Goal: Communication & Community: Answer question/provide support

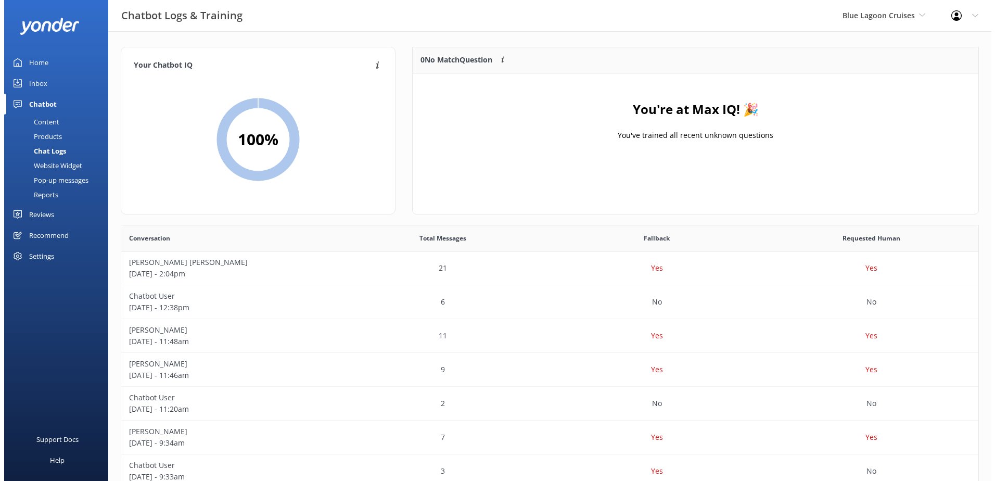
scroll to position [357, 850]
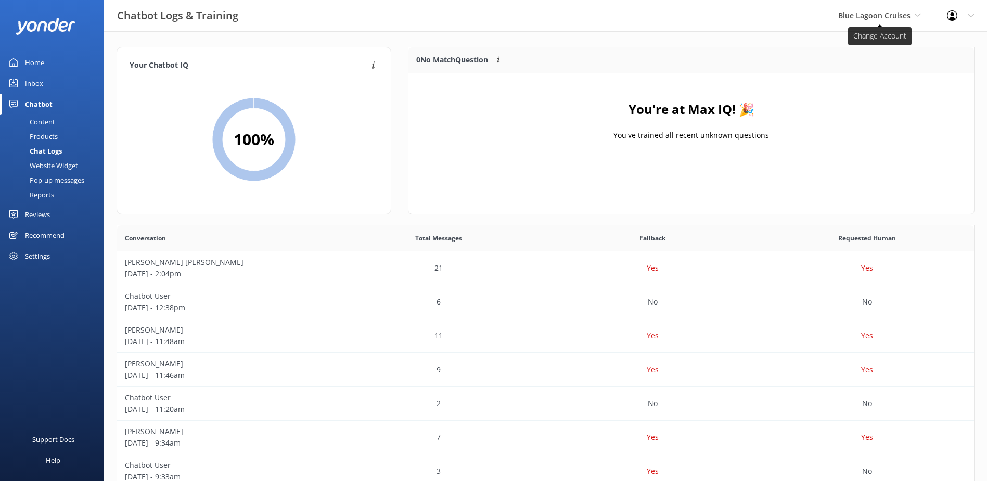
click at [866, 21] on span "Blue Lagoon Cruises" at bounding box center [880, 15] width 83 height 11
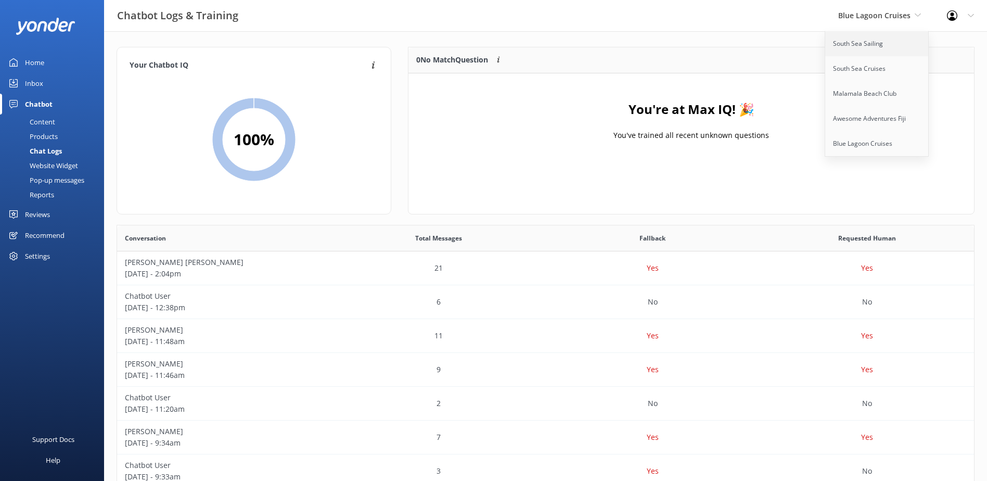
click at [864, 45] on link "South Sea Sailing" at bounding box center [878, 43] width 104 height 25
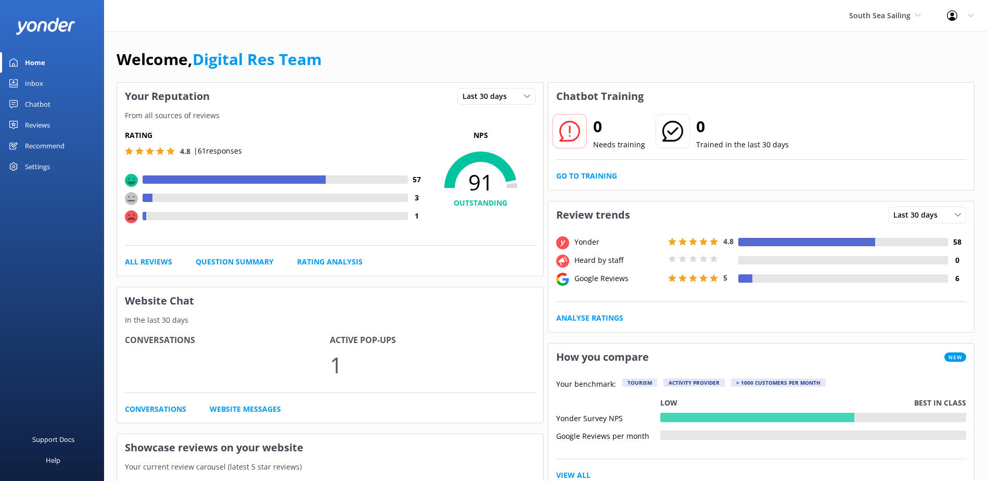
click at [49, 86] on link "Inbox" at bounding box center [52, 83] width 104 height 21
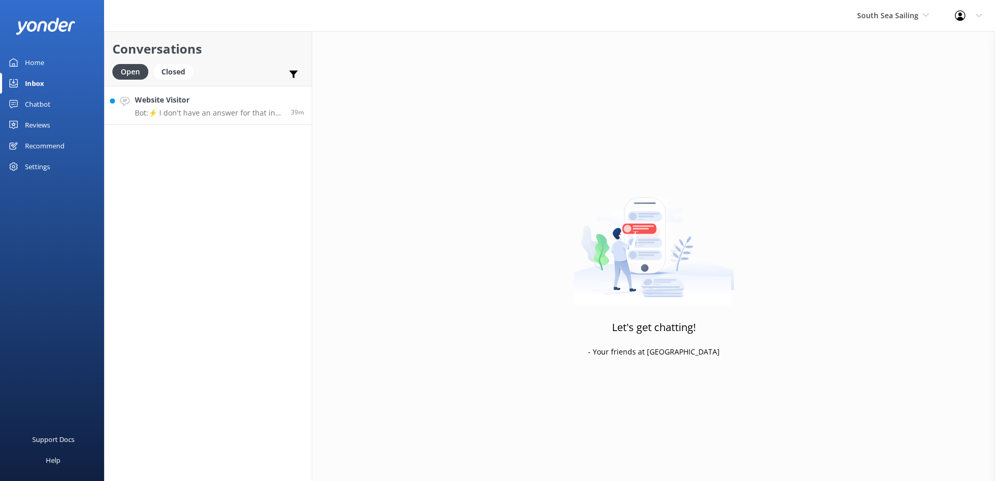
click at [217, 115] on p "Bot: ⚡ I don't have an answer for that in my knowledge base. Please try and rep…" at bounding box center [209, 112] width 148 height 9
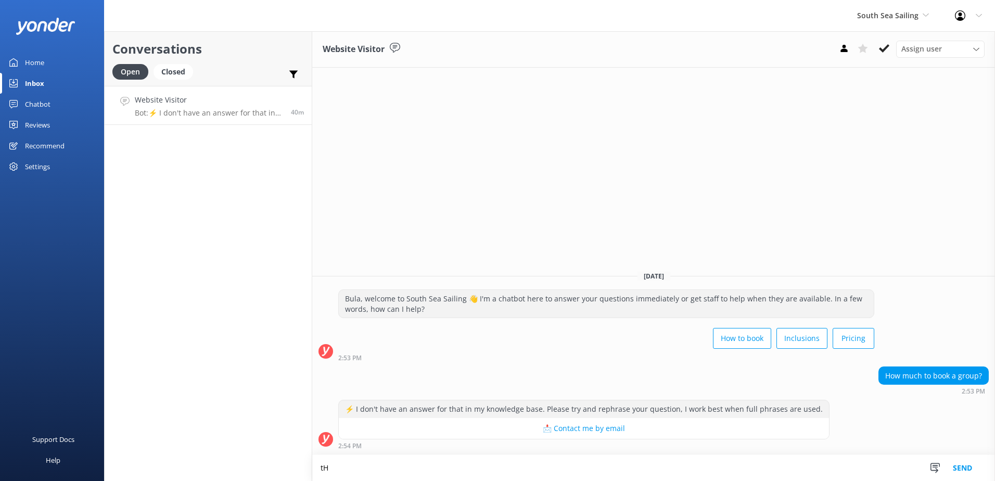
type textarea "t"
type textarea "There are no group rates, booking must be paid per person."
click at [964, 470] on button "Send" at bounding box center [962, 468] width 39 height 26
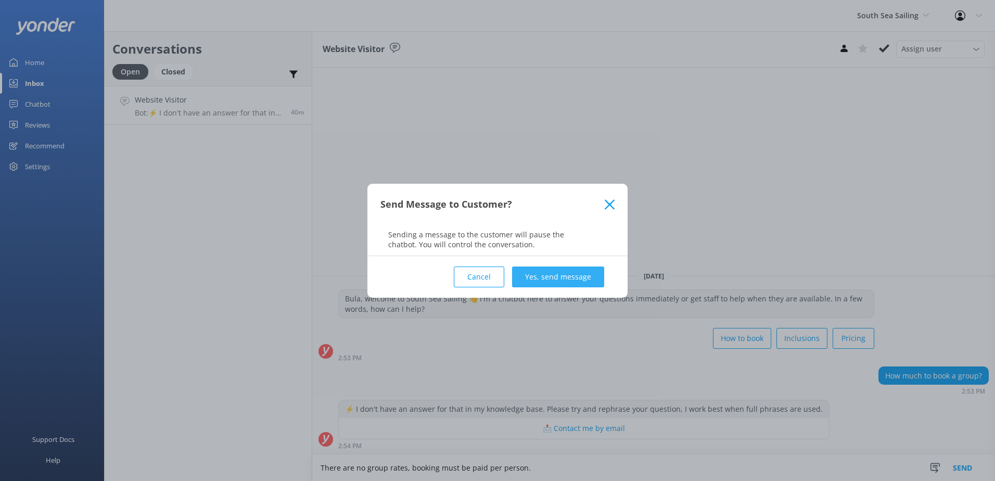
click at [572, 281] on button "Yes, send message" at bounding box center [558, 277] width 92 height 21
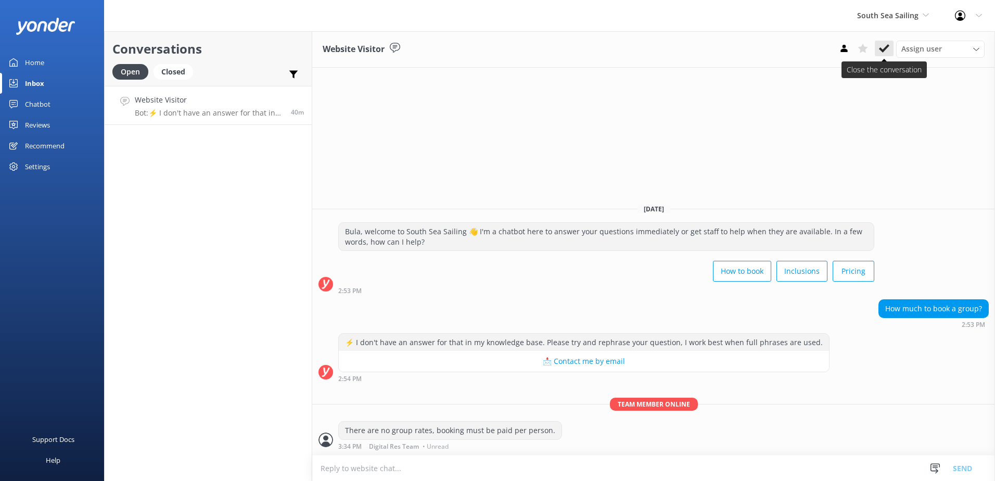
click at [879, 56] on button at bounding box center [884, 49] width 19 height 16
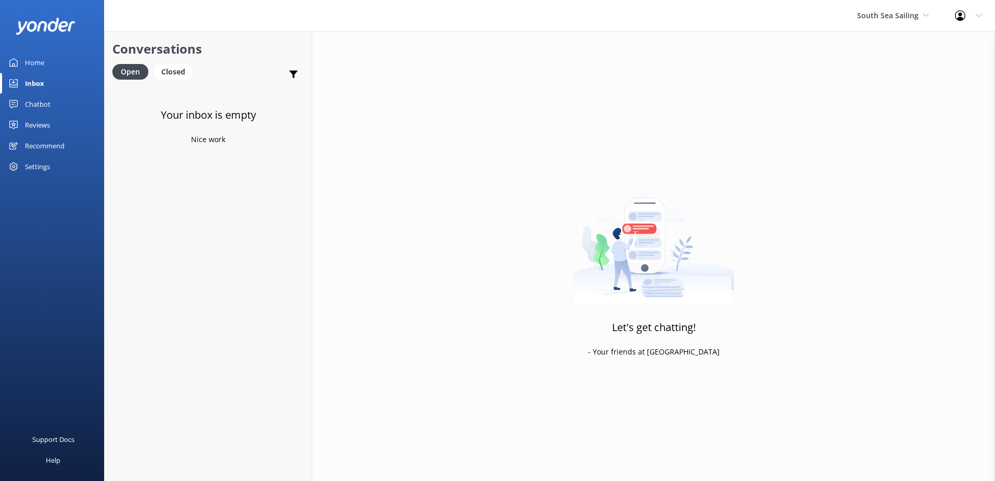
click at [893, 22] on div "South Sea Sailing South Sea Sailing South Sea Cruises Malamala Beach Club Aweso…" at bounding box center [893, 15] width 98 height 31
click at [887, 77] on link "South Sea Cruises" at bounding box center [896, 68] width 104 height 25
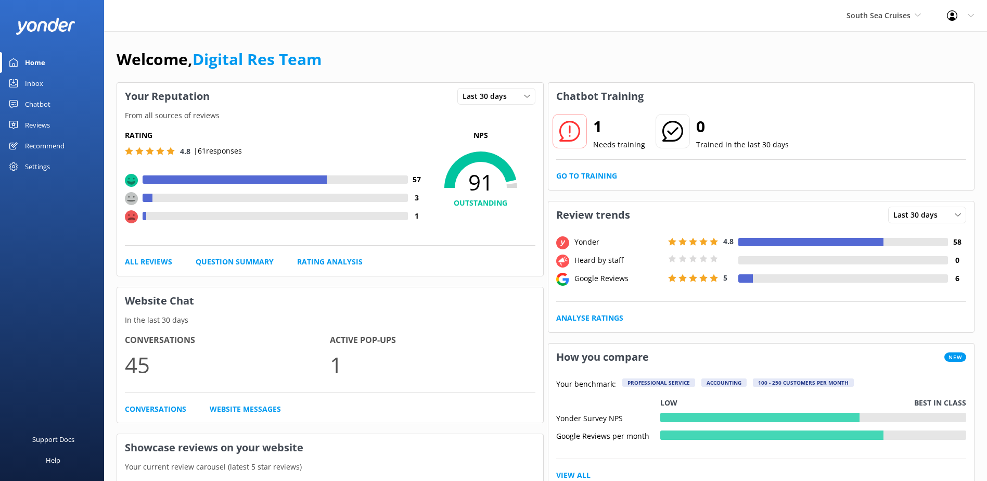
click at [26, 82] on div "Inbox" at bounding box center [34, 83] width 18 height 21
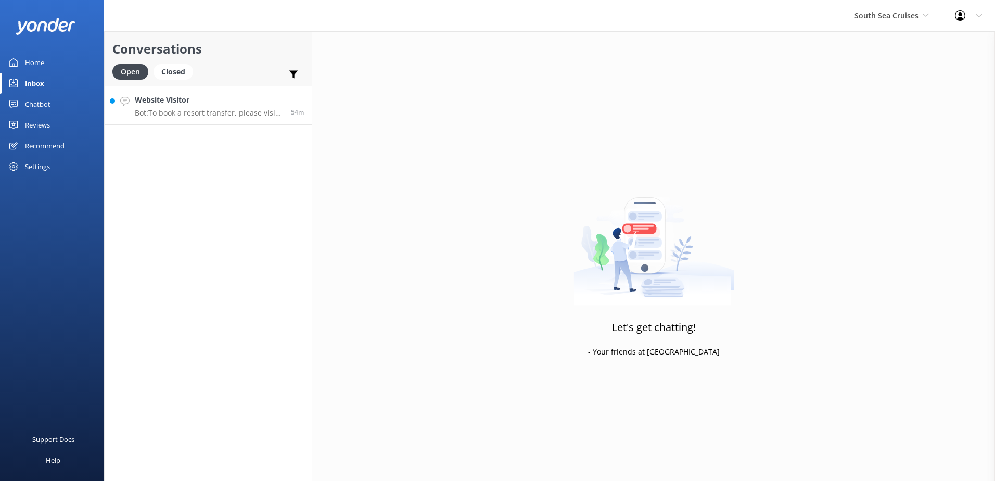
click at [218, 109] on p "Bot: To book a resort transfer, please visit https://bookings.southseacruisesfi…" at bounding box center [209, 112] width 148 height 9
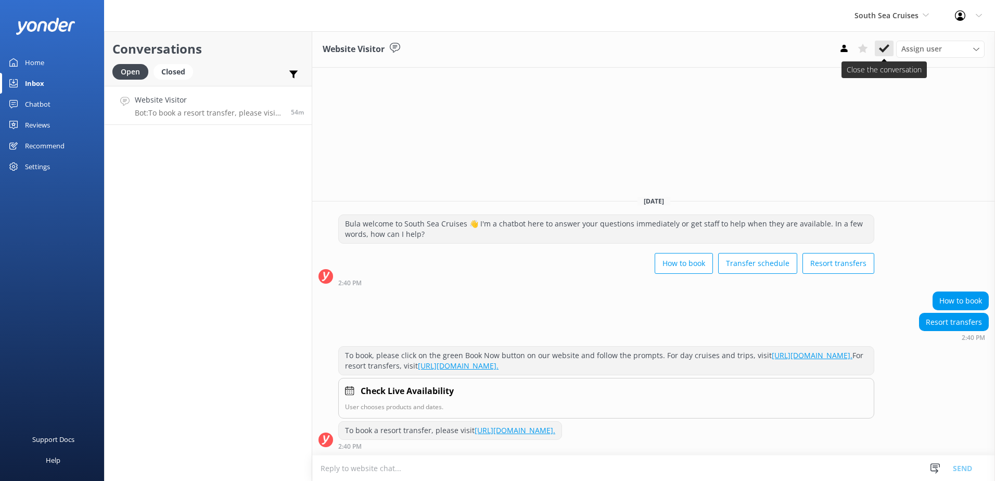
click at [888, 54] on icon at bounding box center [884, 48] width 10 height 10
click at [904, 22] on div "South Sea Cruises South Sea Sailing South Sea Cruises Malamala Beach Club Aweso…" at bounding box center [892, 15] width 100 height 31
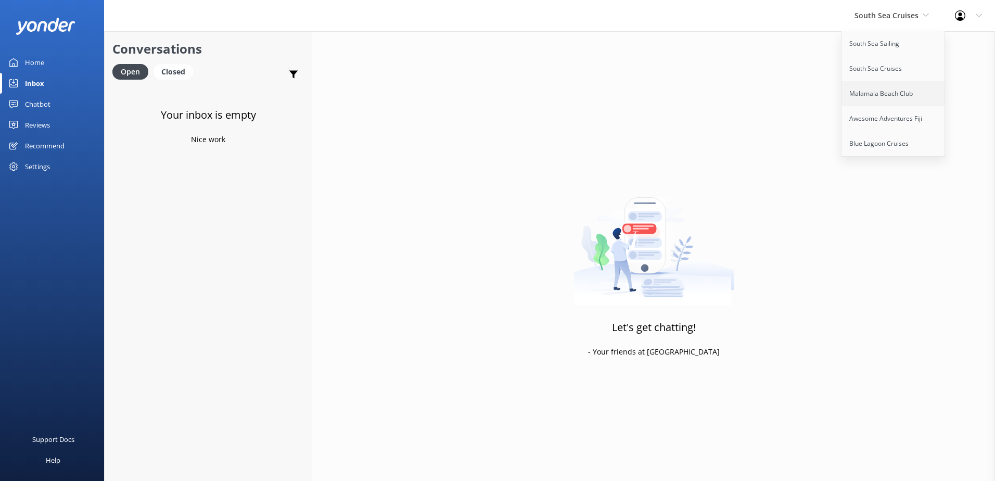
click at [885, 97] on link "Malamala Beach Club" at bounding box center [894, 93] width 104 height 25
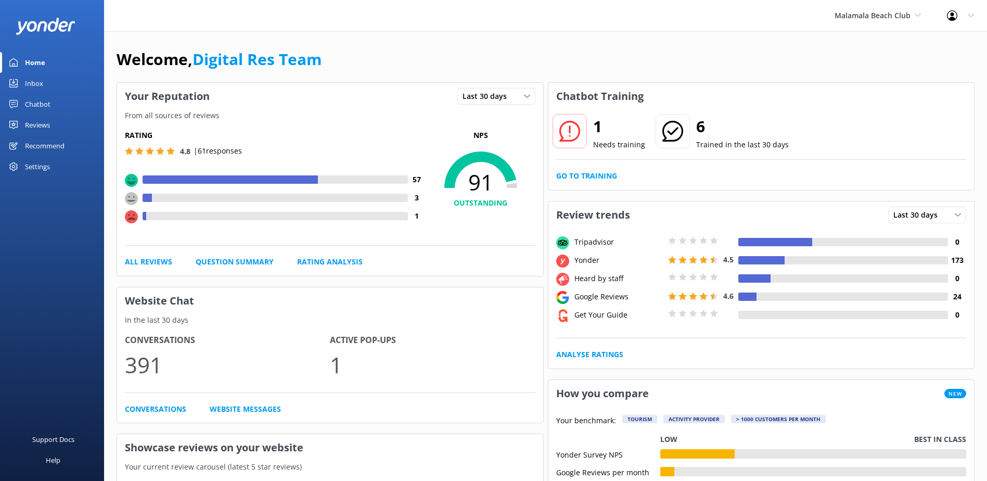
click at [46, 87] on link "Inbox" at bounding box center [52, 83] width 104 height 21
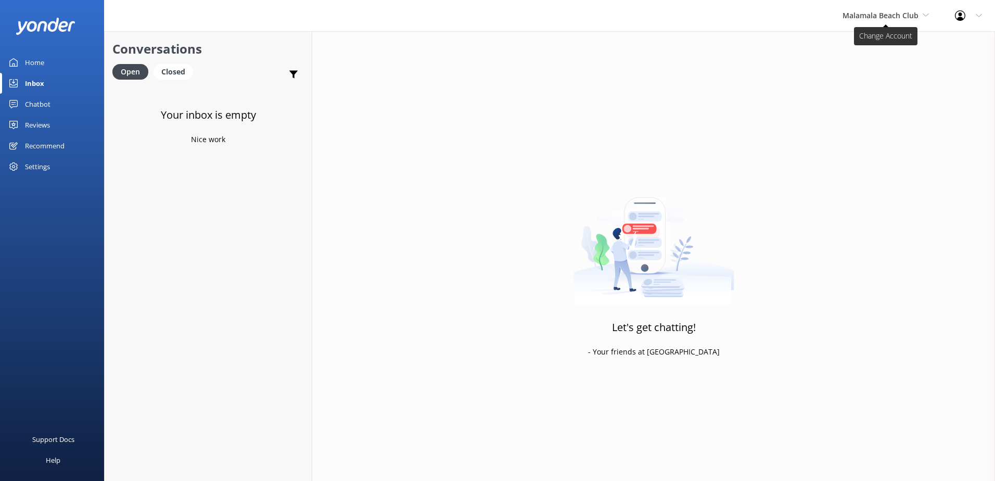
click at [876, 15] on span "Malamala Beach Club" at bounding box center [881, 15] width 76 height 10
click at [858, 119] on link "Awesome Adventures Fiji" at bounding box center [882, 118] width 104 height 25
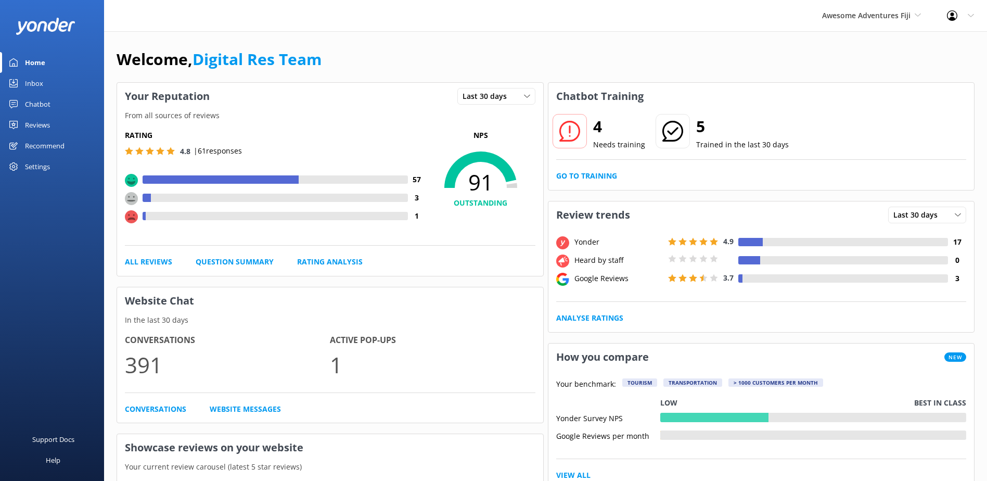
click at [35, 88] on div "Inbox" at bounding box center [34, 83] width 18 height 21
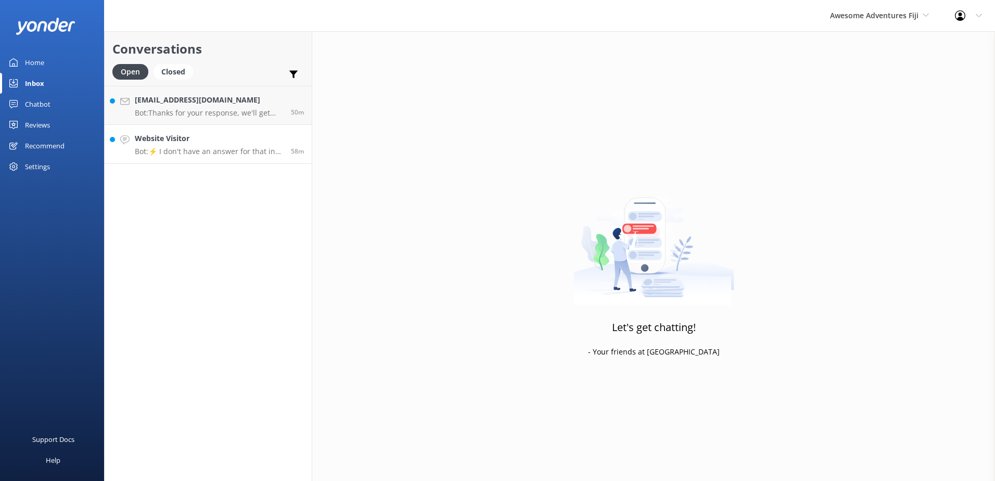
click at [225, 136] on h4 "Website Visitor" at bounding box center [209, 138] width 148 height 11
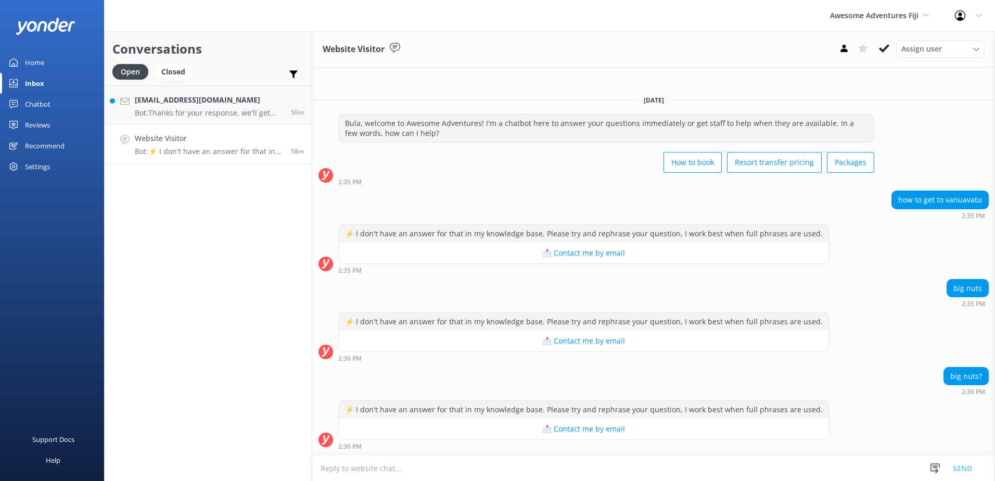
click at [233, 149] on p "Bot: ⚡ I don't have an answer for that in my knowledge base. Please try and rep…" at bounding box center [209, 151] width 148 height 9
click at [272, 110] on p "Bot: Thanks for your response, we'll get back to you as soon as we can during o…" at bounding box center [209, 112] width 148 height 9
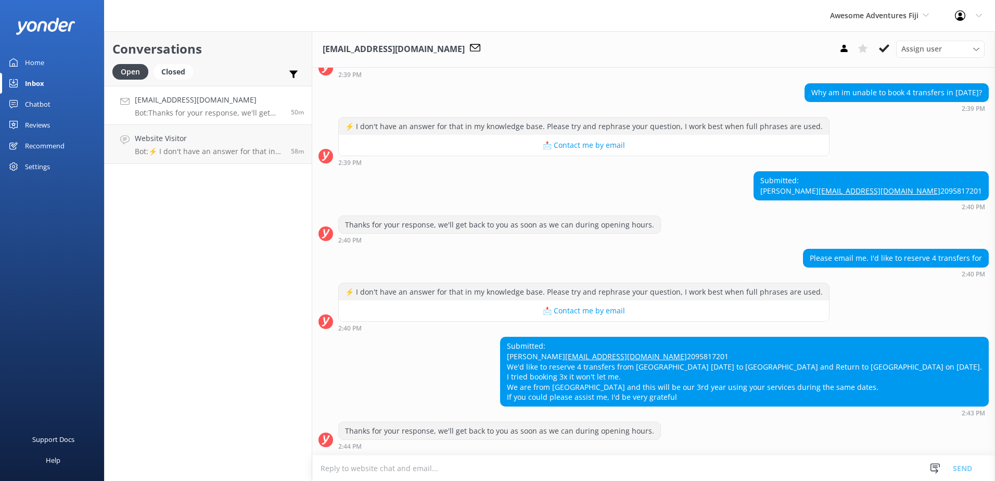
scroll to position [130, 0]
click at [889, 470] on textarea at bounding box center [653, 468] width 683 height 26
paste textarea "Please contact & liaise directly with our South Sea Cruises Reservations team, …"
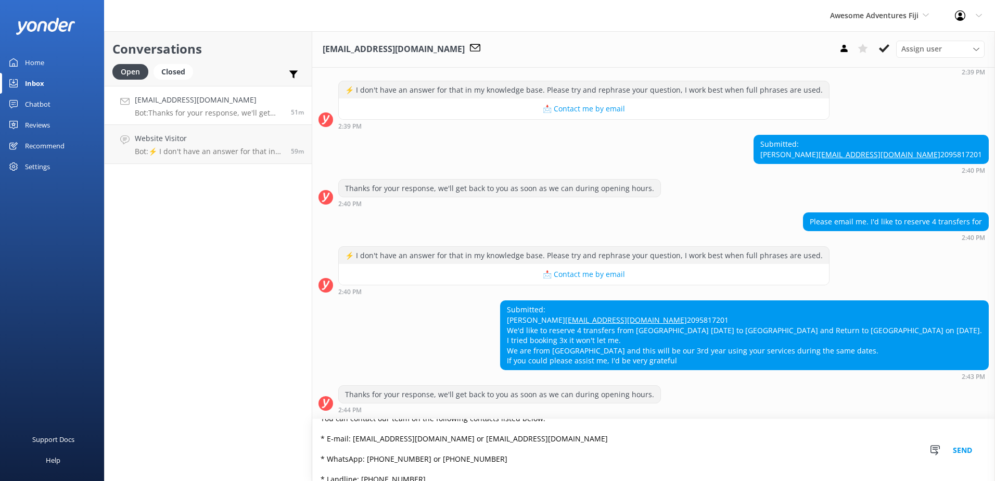
scroll to position [166, 0]
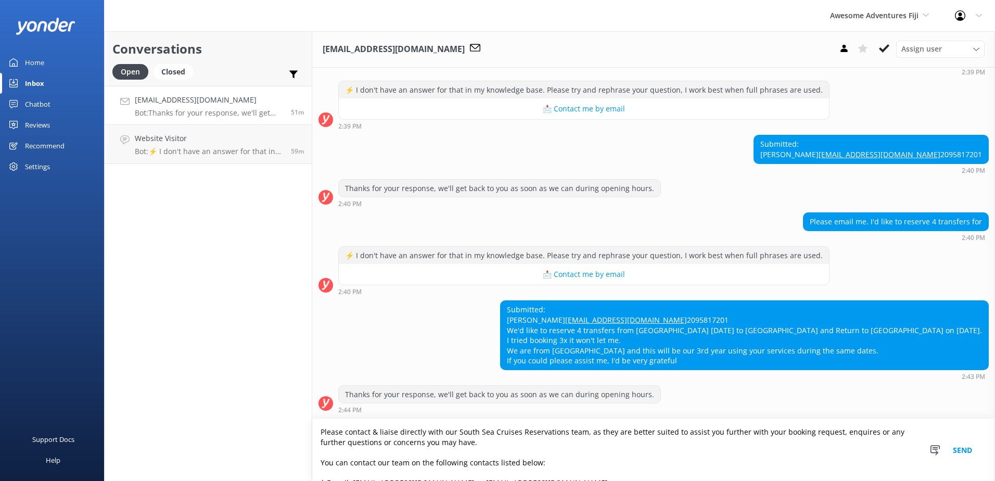
type textarea "Please contact & liaise directly with our South Sea Cruises Reservations team, …"
click at [967, 453] on button "Send" at bounding box center [962, 450] width 39 height 62
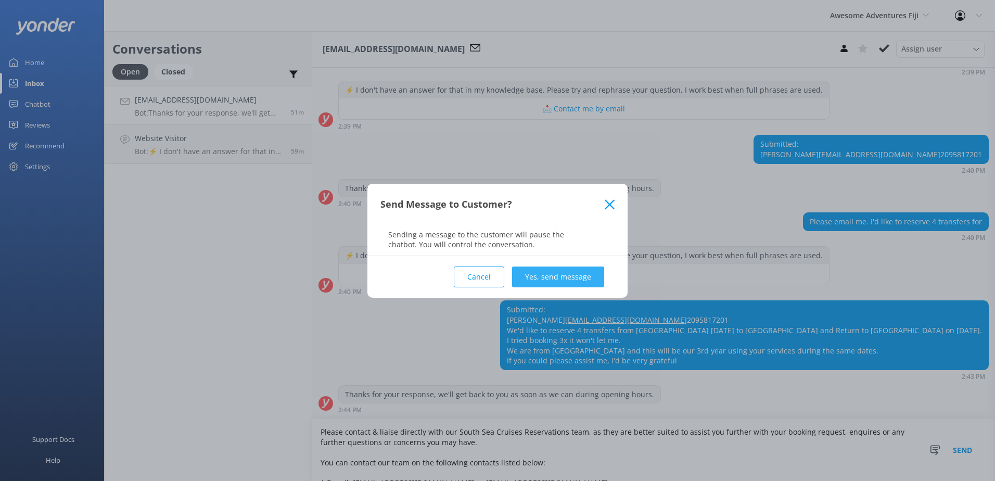
click at [539, 269] on button "Yes, send message" at bounding box center [558, 277] width 92 height 21
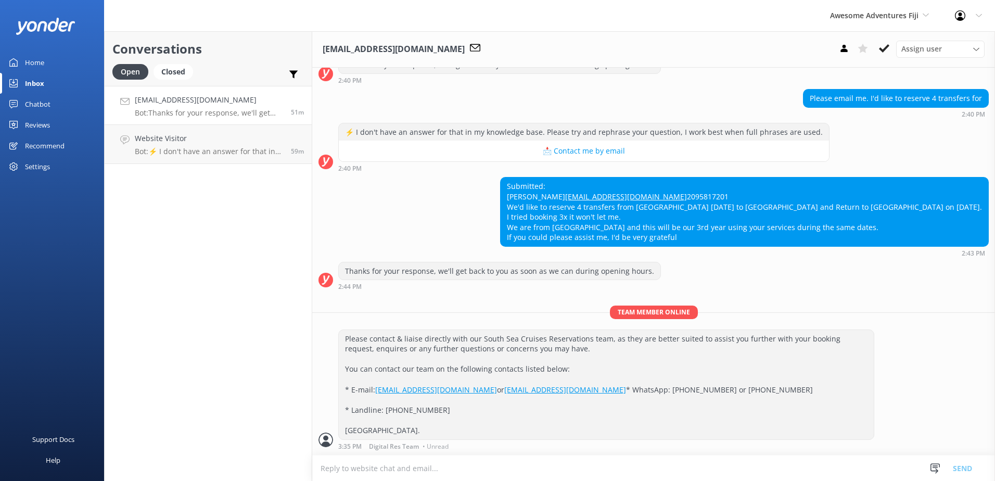
scroll to position [309, 0]
click at [881, 49] on use at bounding box center [884, 48] width 10 height 8
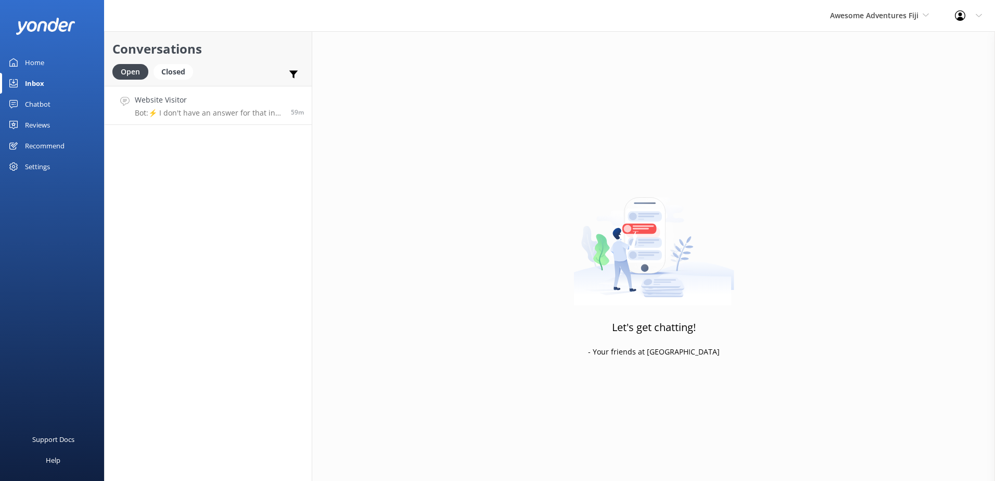
click at [234, 116] on p "Bot: ⚡ I don't have an answer for that in my knowledge base. Please try and rep…" at bounding box center [209, 112] width 148 height 9
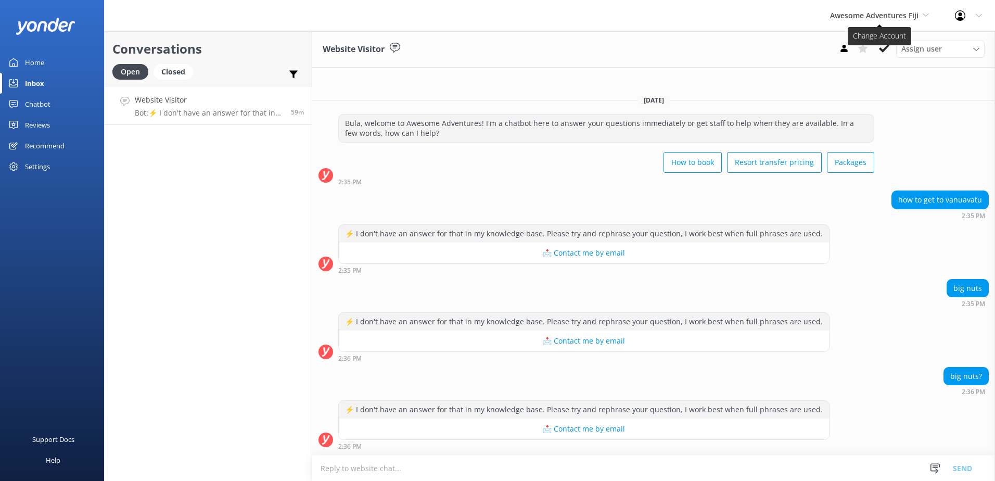
click at [890, 21] on span "Awesome Adventures Fiji" at bounding box center [879, 15] width 99 height 11
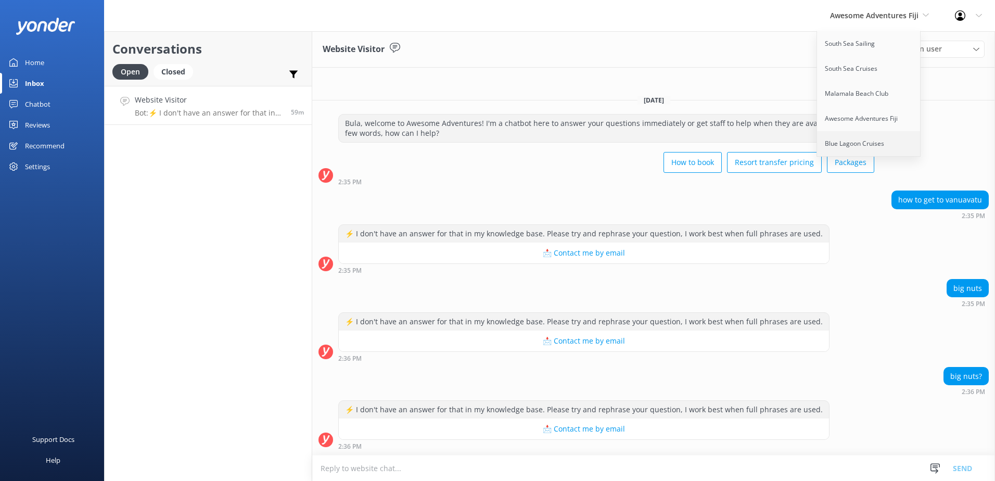
click at [877, 139] on link "Blue Lagoon Cruises" at bounding box center [869, 143] width 104 height 25
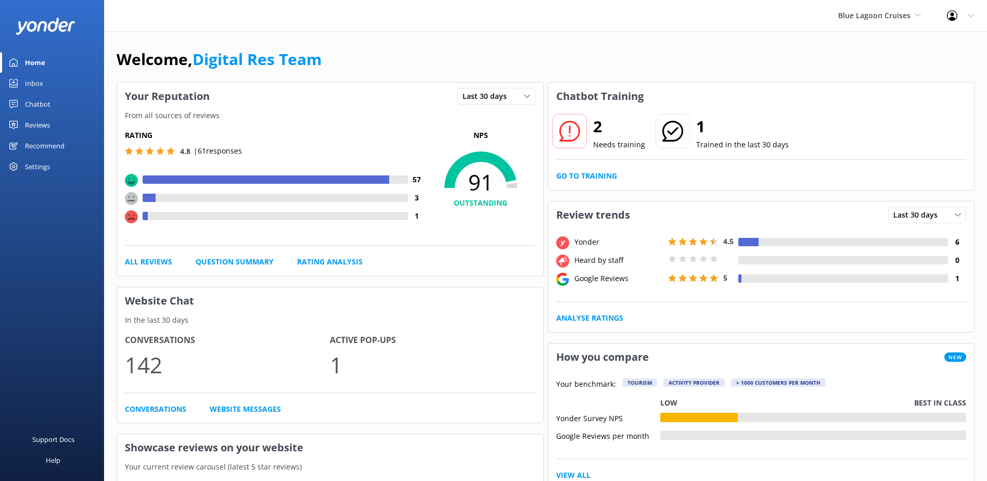
click at [38, 82] on div "Inbox" at bounding box center [34, 83] width 18 height 21
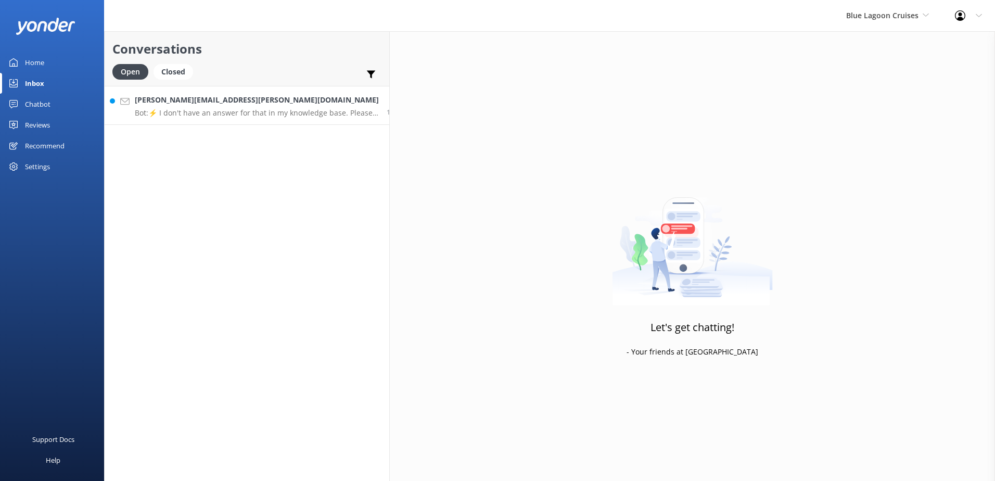
click at [234, 110] on p "Bot: ⚡ I don't have an answer for that in my knowledge base. Please try and rep…" at bounding box center [257, 112] width 244 height 9
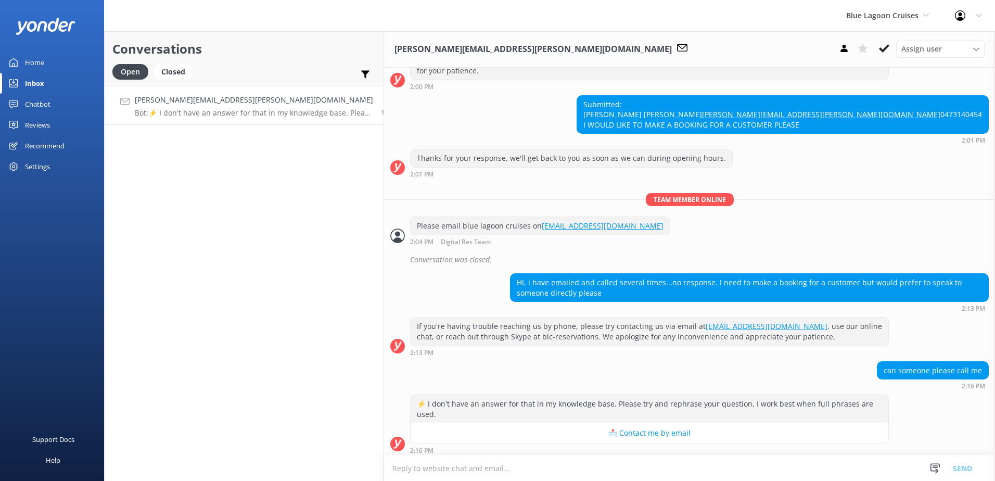
scroll to position [973, 0]
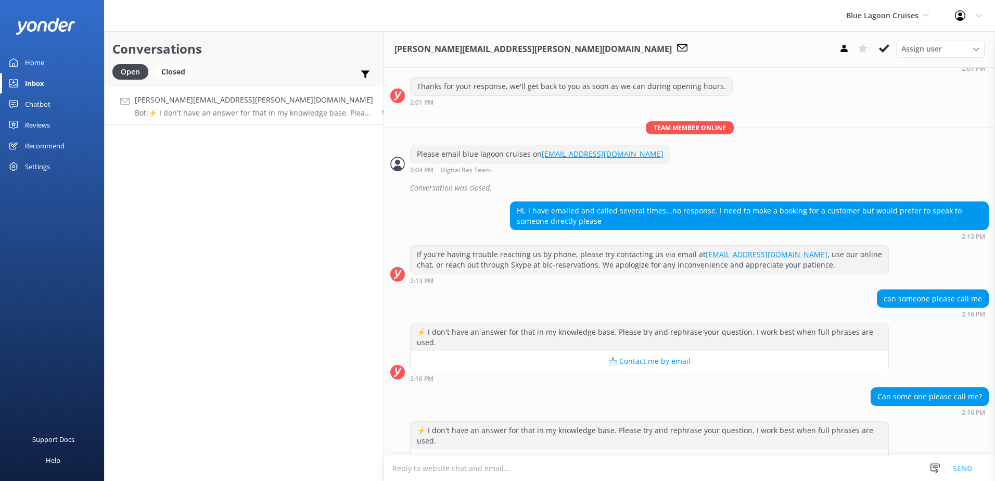
click at [600, 468] on textarea at bounding box center [689, 468] width 611 height 26
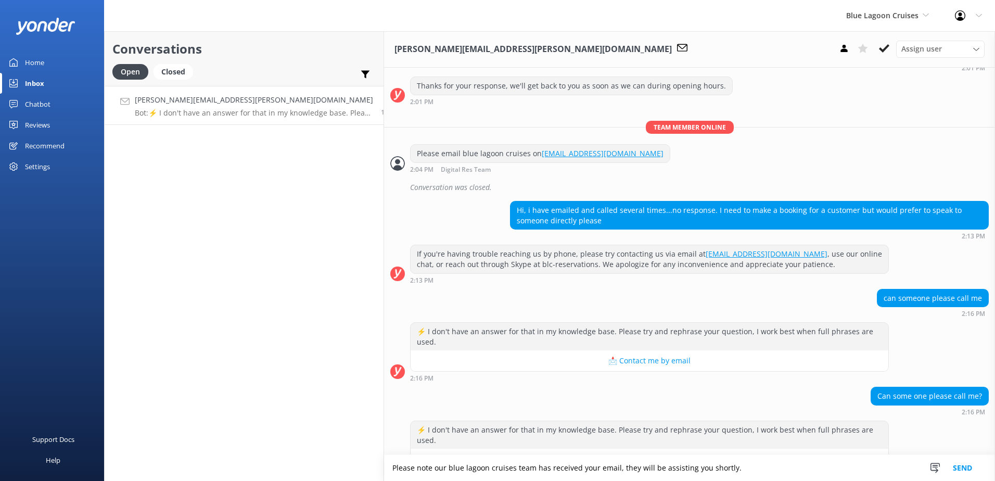
type textarea "Please note our blue lagoon cruises team has received your email, they will be …"
click at [961, 472] on button "Send" at bounding box center [962, 468] width 39 height 26
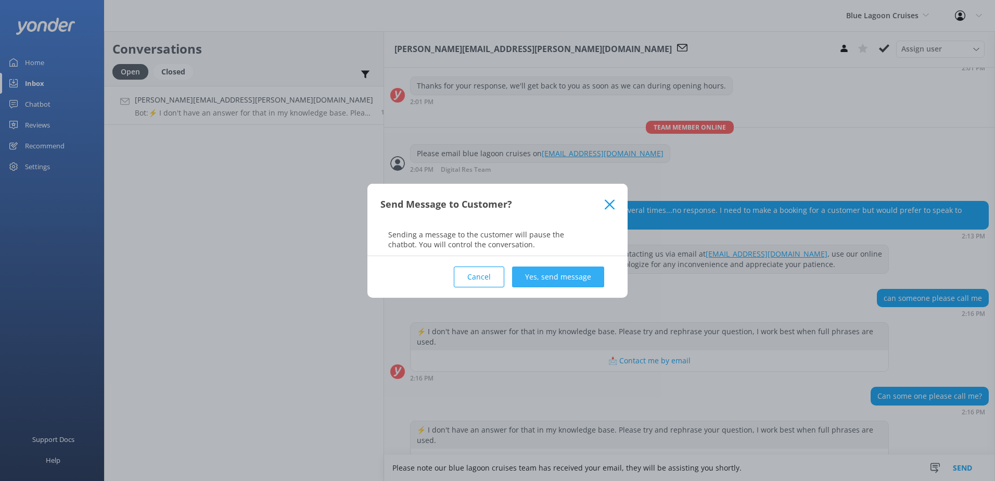
click at [547, 280] on button "Yes, send message" at bounding box center [558, 277] width 92 height 21
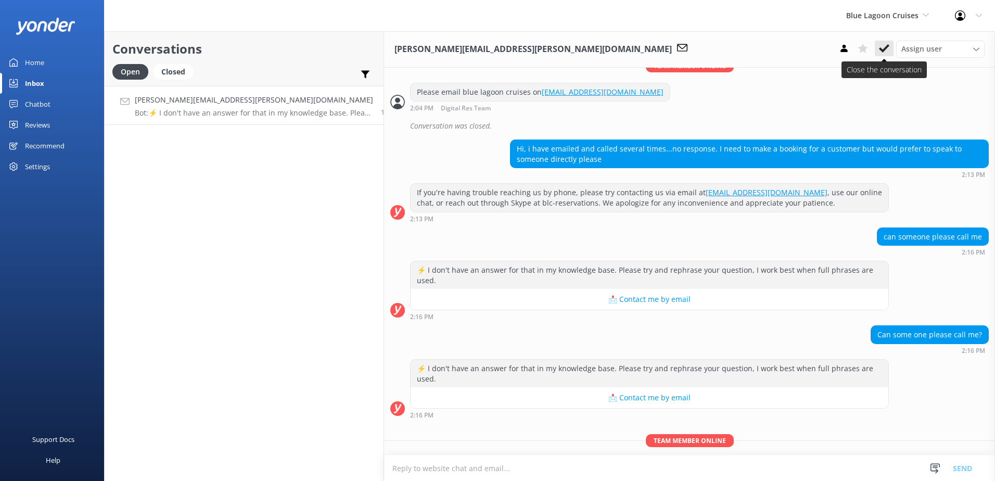
scroll to position [1041, 0]
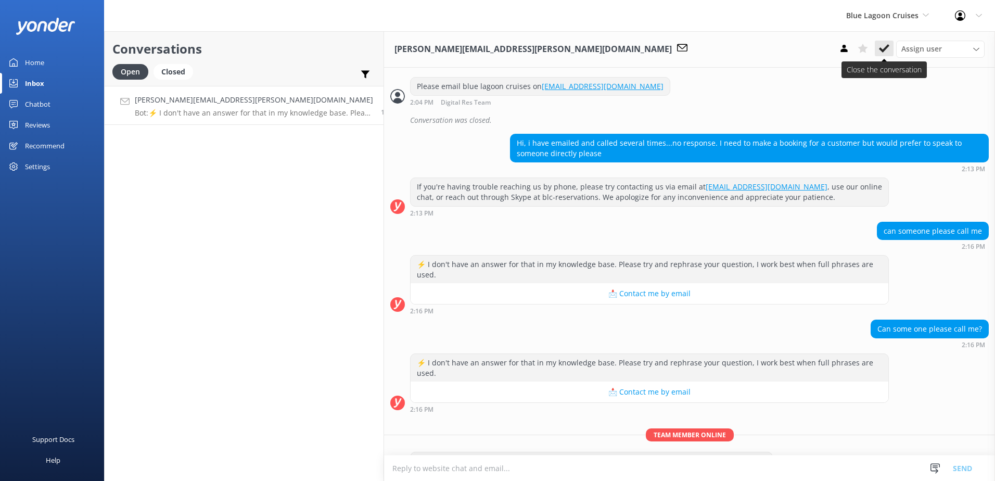
click at [888, 47] on use at bounding box center [884, 48] width 10 height 8
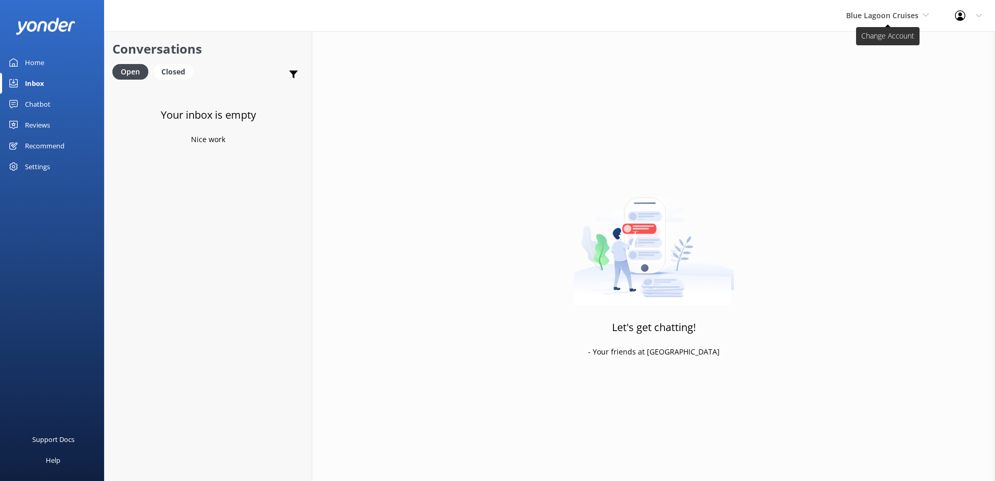
click at [882, 20] on span "Blue Lagoon Cruises" at bounding box center [887, 15] width 83 height 11
click at [870, 111] on link "Awesome Adventures Fiji" at bounding box center [885, 118] width 104 height 25
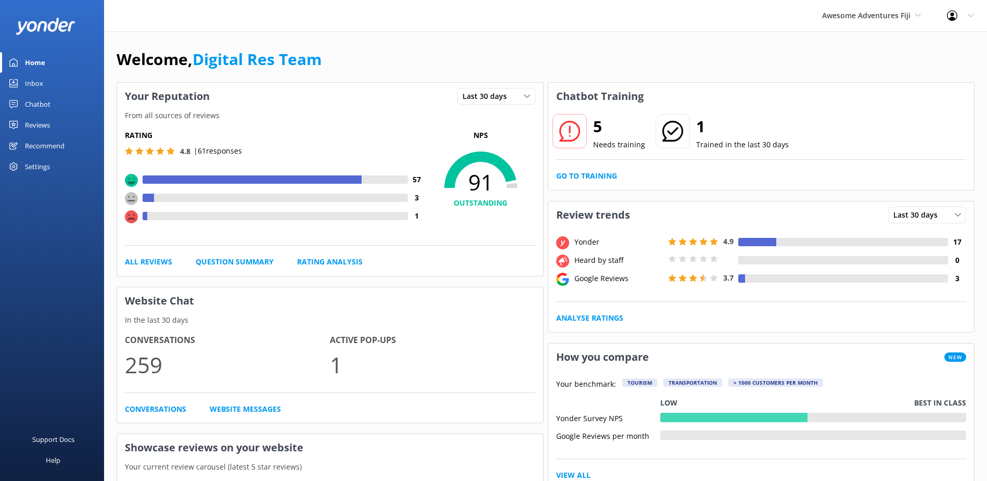
click at [39, 84] on div "Inbox" at bounding box center [34, 83] width 18 height 21
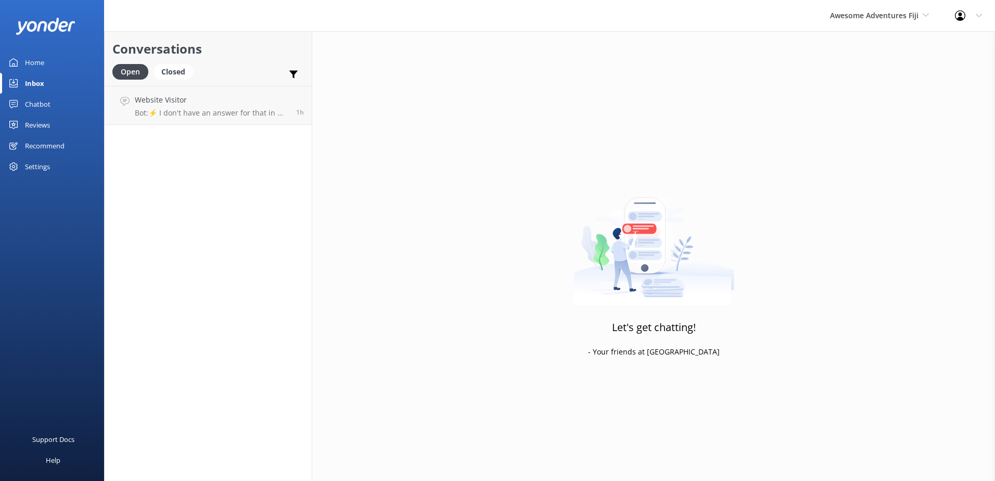
click at [192, 126] on div "Conversations Open Closed Important Assigned to me Unassigned Website Visitor B…" at bounding box center [208, 256] width 208 height 450
click at [205, 115] on p "Bot: ⚡ I don't have an answer for that in my knowledge base. Please try and rep…" at bounding box center [212, 112] width 154 height 9
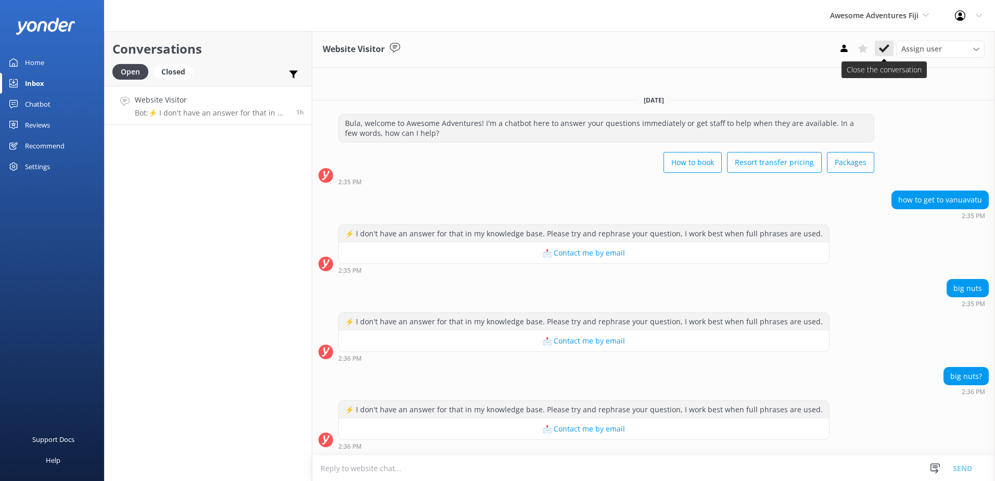
click at [879, 47] on icon at bounding box center [884, 48] width 10 height 10
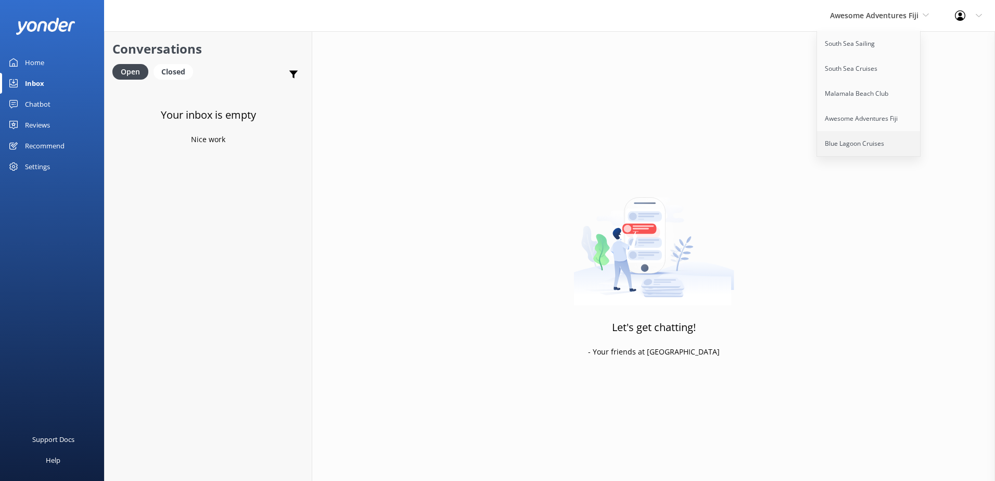
click at [861, 146] on link "Blue Lagoon Cruises" at bounding box center [869, 143] width 104 height 25
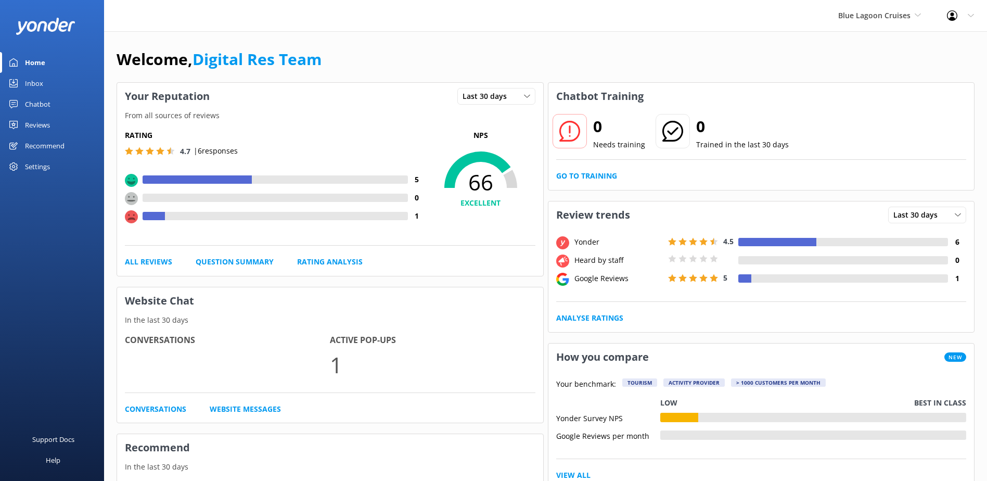
click at [59, 75] on link "Inbox" at bounding box center [52, 83] width 104 height 21
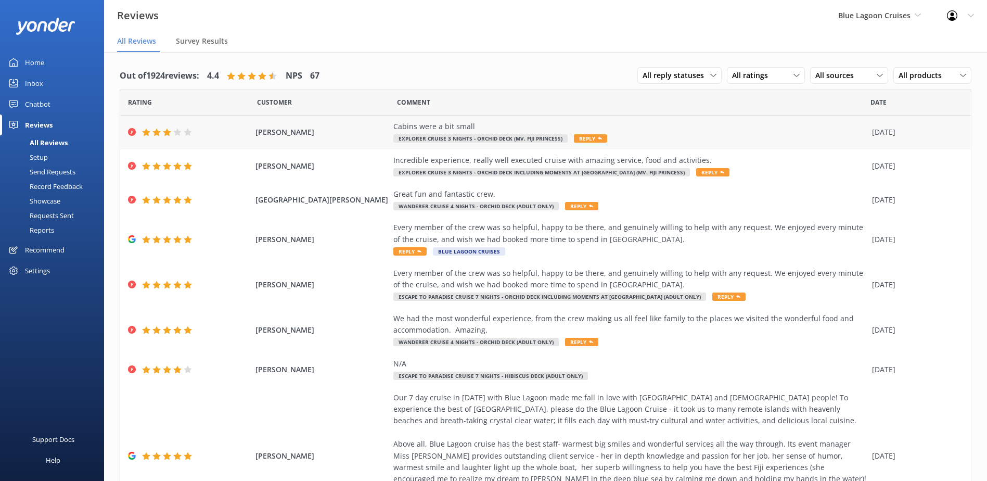
click at [660, 128] on div "Cabins were a bit small" at bounding box center [631, 126] width 474 height 11
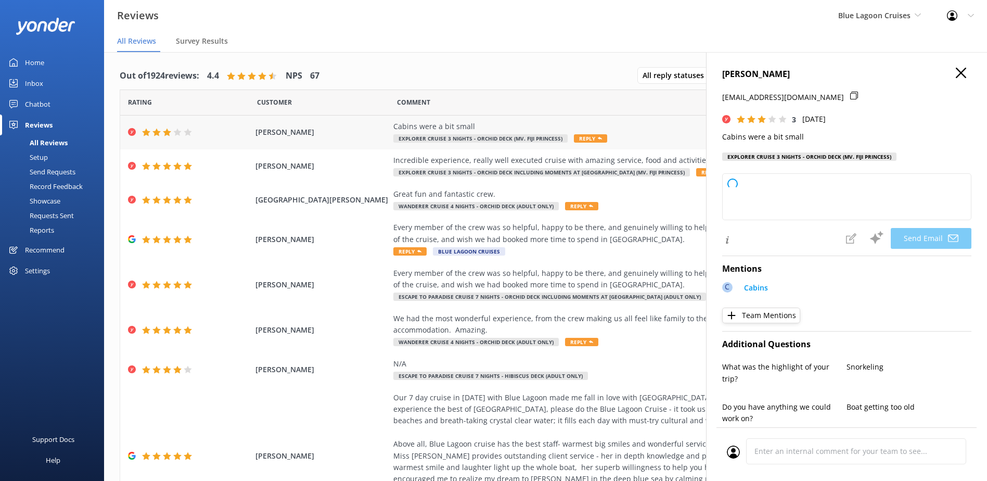
type textarea "Thank you for your feedback, [PERSON_NAME]. We appreciate your comments and wil…"
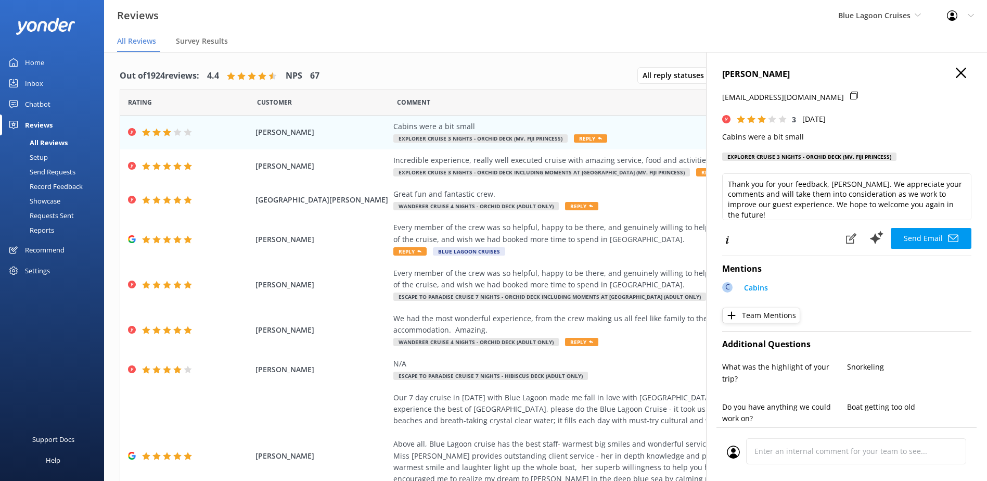
click at [956, 72] on icon "button" at bounding box center [961, 73] width 10 height 10
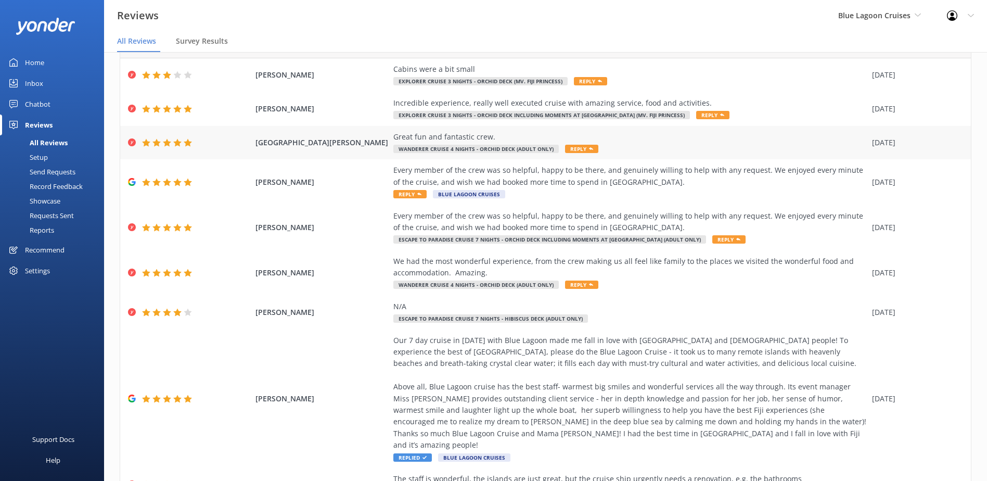
scroll to position [134, 0]
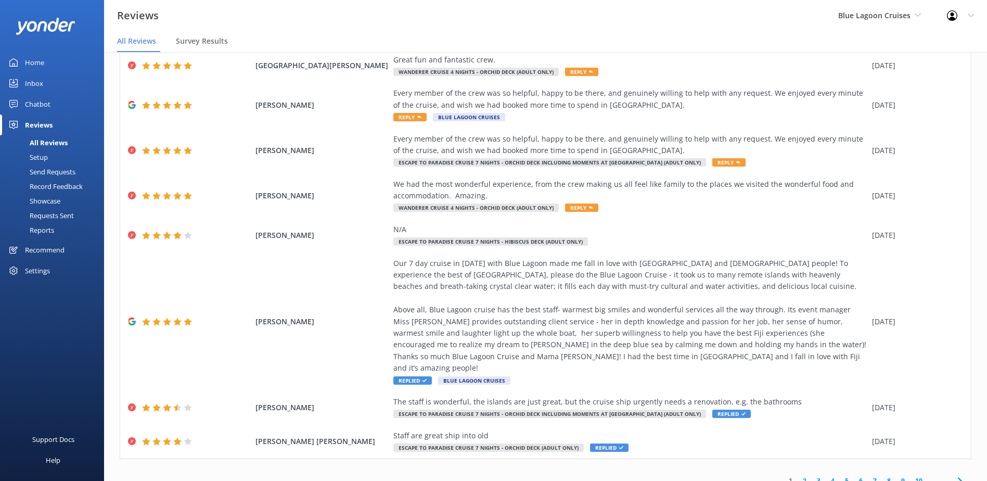
click at [798, 476] on link "2" at bounding box center [805, 481] width 14 height 10
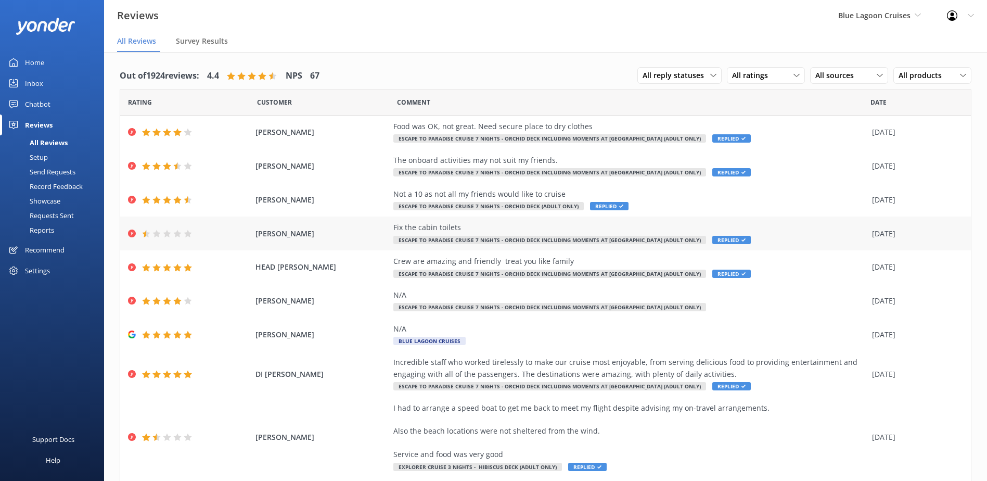
click at [778, 234] on div "Fix the cabin toilets Escape to Paradise Cruise 7 Nights - Orchid Deck Includin…" at bounding box center [631, 233] width 474 height 23
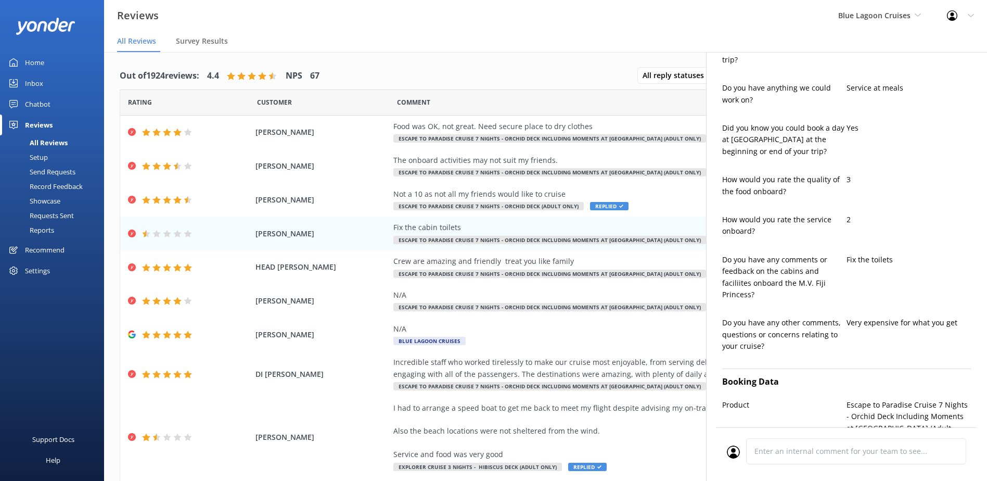
scroll to position [364, 0]
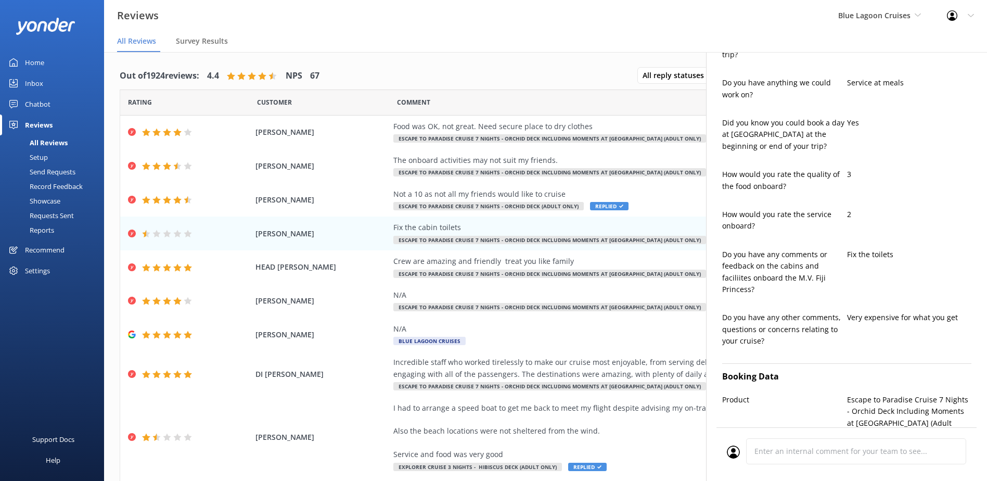
click at [731, 45] on nav "All Reviews Survey Results" at bounding box center [545, 41] width 883 height 21
click at [723, 34] on nav "All Reviews Survey Results" at bounding box center [545, 41] width 883 height 21
click at [596, 25] on div "Reviews Blue Lagoon Cruises South Sea Sailing South Sea Cruises Malamala Beach …" at bounding box center [493, 15] width 987 height 31
click at [125, 29] on div "Reviews" at bounding box center [86, 15] width 172 height 31
click at [137, 46] on div "All Reviews" at bounding box center [138, 41] width 43 height 21
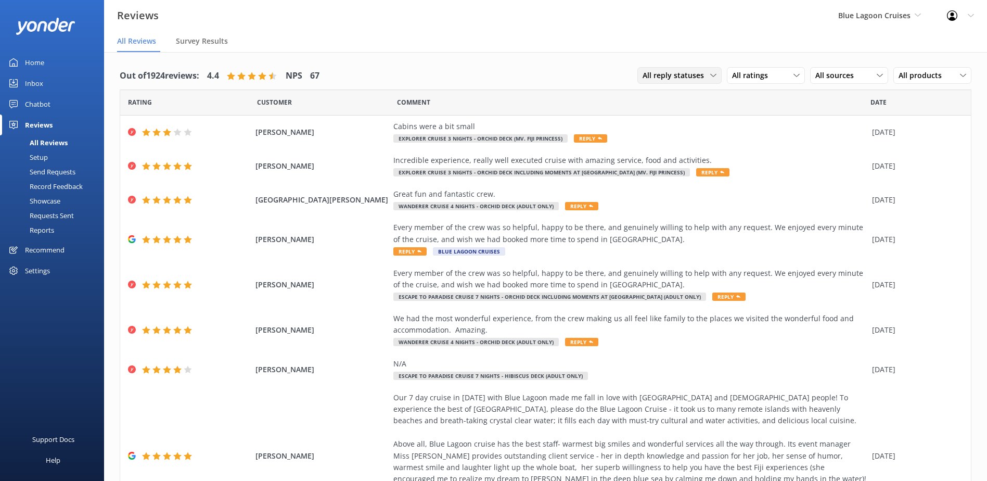
click at [667, 79] on span "All reply statuses" at bounding box center [677, 75] width 68 height 11
click at [667, 81] on span "All reply statuses" at bounding box center [677, 75] width 68 height 11
drag, startPoint x: 668, startPoint y: 81, endPoint x: 881, endPoint y: 60, distance: 214.4
click at [881, 60] on div "Out of 1924 reviews: 4.4 NPS 67 All reply statuses All reply statuses Needs a r…" at bounding box center [545, 345] width 883 height 586
click at [859, 135] on div "Cabins were a bit small Explorer Cruise 3 Nights - Orchid Deck (MV. Fiji Prince…" at bounding box center [631, 132] width 474 height 23
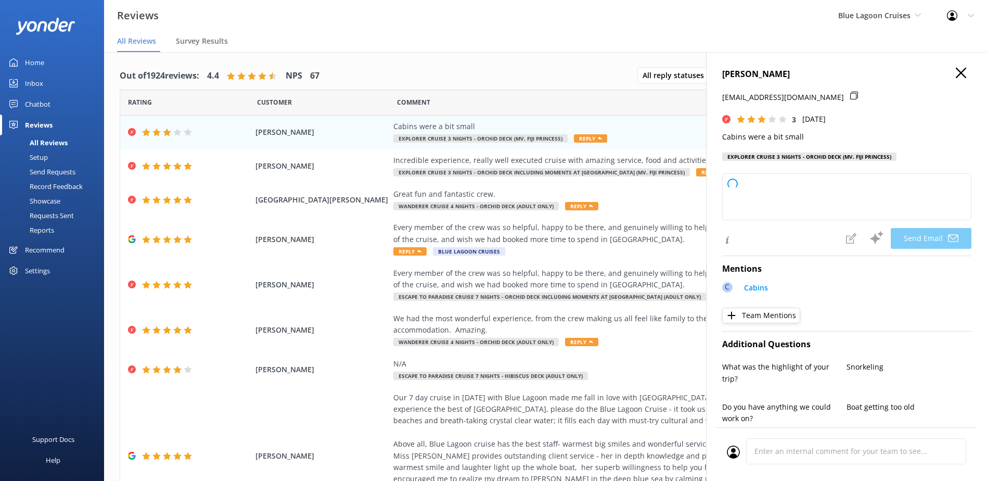
type textarea "Thank you for your feedback, [PERSON_NAME]! We appreciate your comments and wil…"
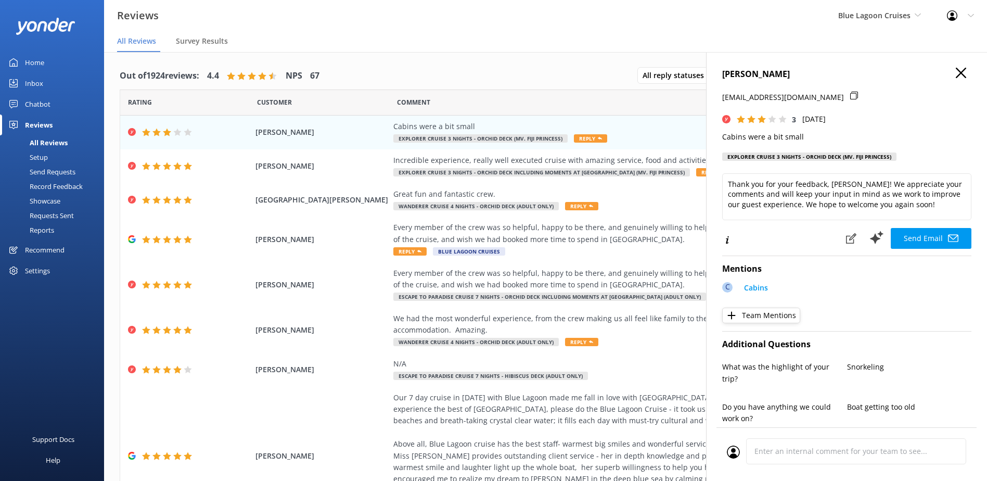
click at [383, 66] on div "Out of 1924 reviews: 4.4 NPS 67 All reply statuses All reply statuses Needs a r…" at bounding box center [546, 75] width 852 height 27
click at [956, 73] on icon "button" at bounding box center [961, 73] width 10 height 10
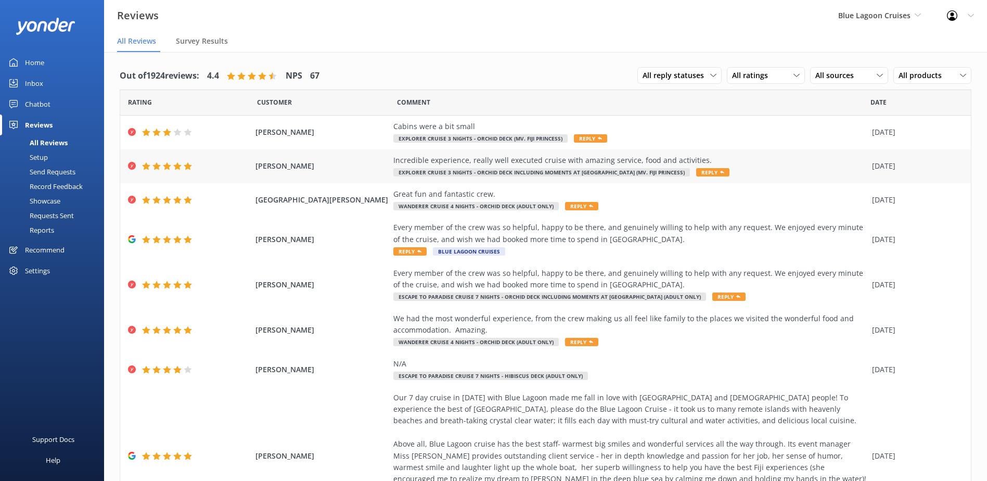
click at [337, 169] on span "[PERSON_NAME]" at bounding box center [322, 165] width 133 height 11
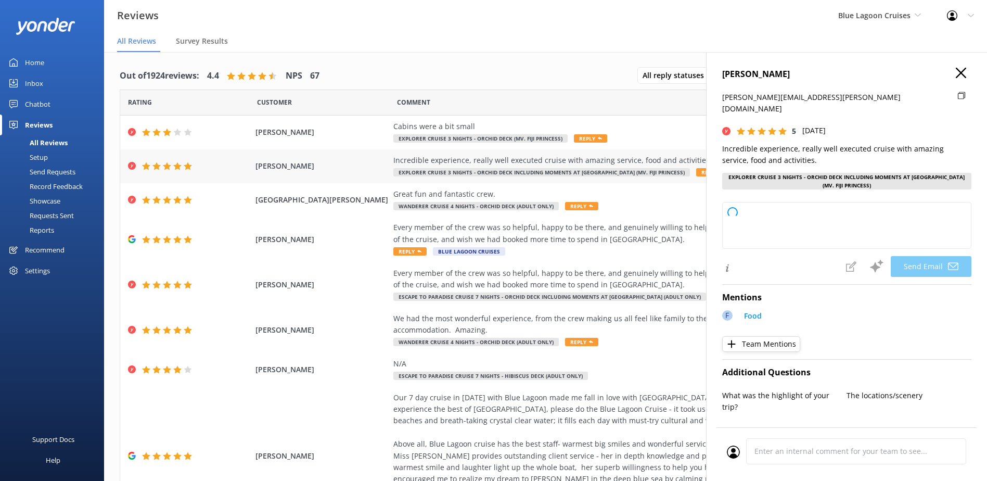
type textarea "Thank you so much, [PERSON_NAME]! We're thrilled to hear you had an incredible …"
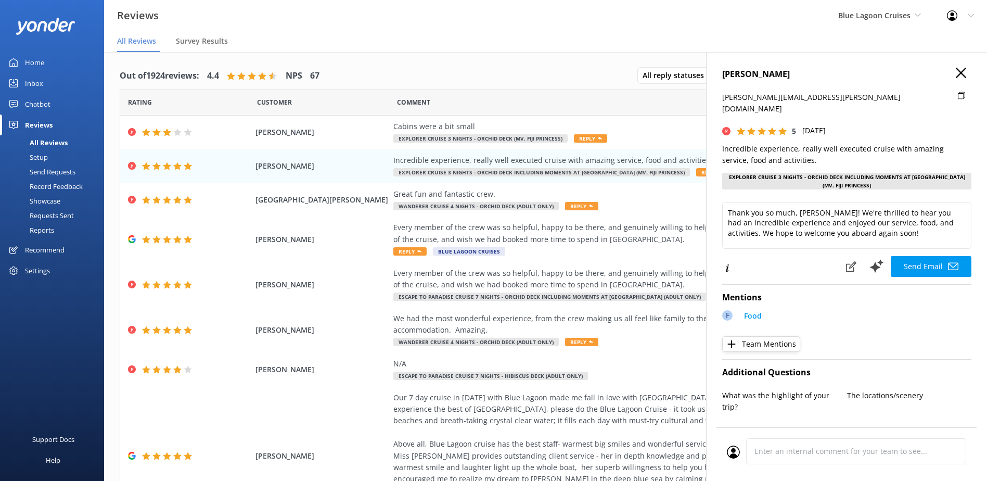
click at [957, 73] on icon "button" at bounding box center [961, 73] width 10 height 10
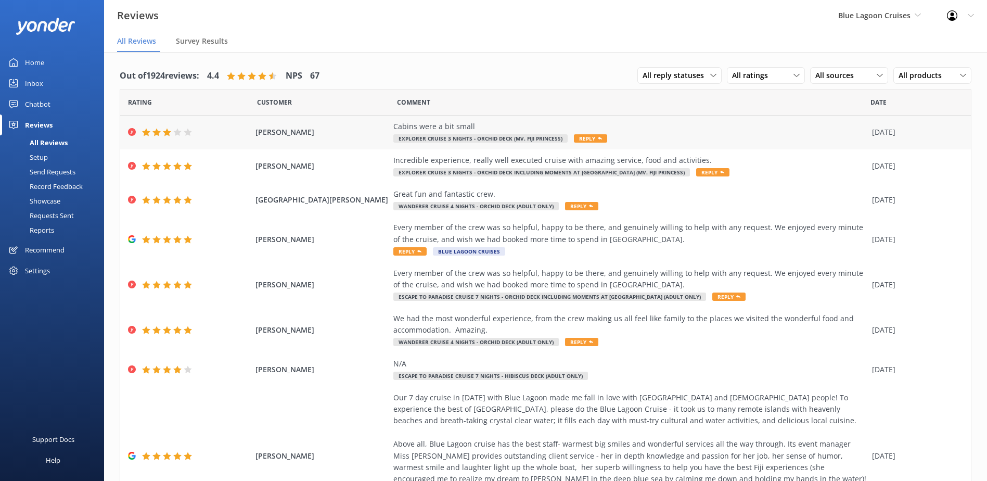
click at [362, 135] on span "[PERSON_NAME]" at bounding box center [322, 131] width 133 height 11
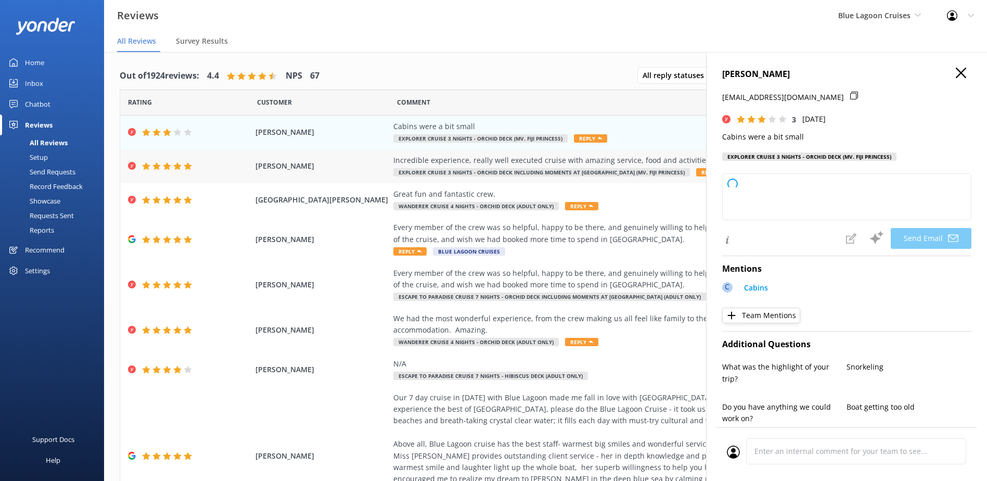
type textarea "Thank you for your feedback, [PERSON_NAME]. We appreciate your comments and wil…"
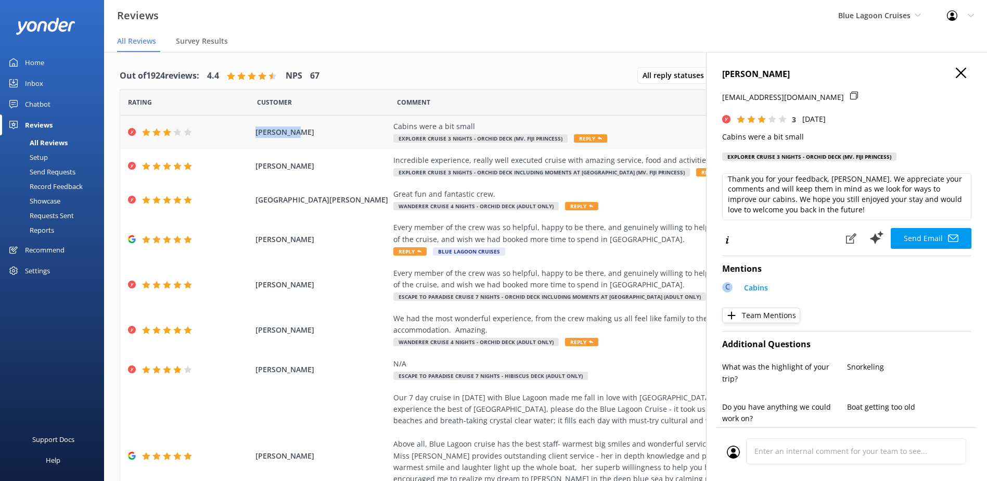
drag, startPoint x: 301, startPoint y: 134, endPoint x: 255, endPoint y: 136, distance: 46.4
click at [256, 136] on span "[PERSON_NAME]" at bounding box center [322, 131] width 133 height 11
copy span "[PERSON_NAME]"
click at [958, 69] on div "[PERSON_NAME] [EMAIL_ADDRESS][DOMAIN_NAME] 3 [DATE] Cabins were a bit small Exp…" at bounding box center [846, 292] width 281 height 481
drag, startPoint x: 958, startPoint y: 69, endPoint x: 953, endPoint y: 74, distance: 7.4
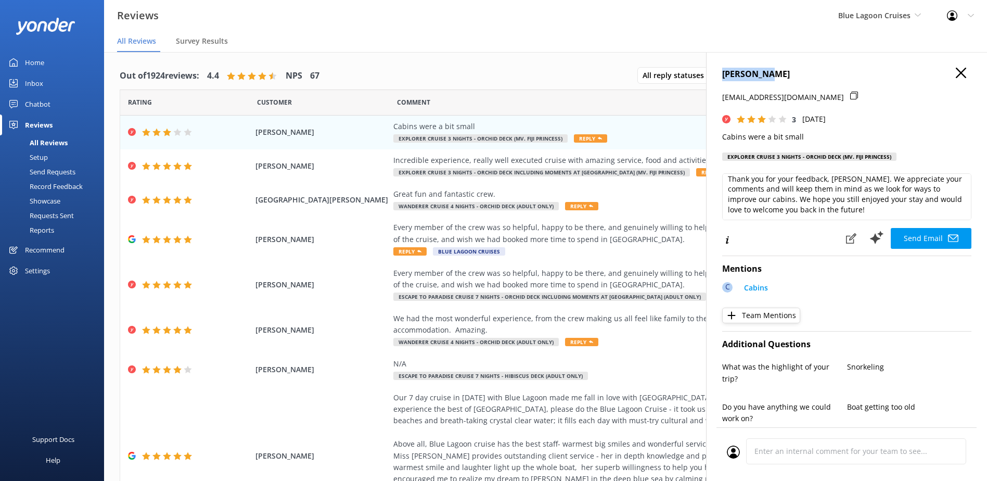
click at [956, 74] on use "button" at bounding box center [961, 73] width 10 height 10
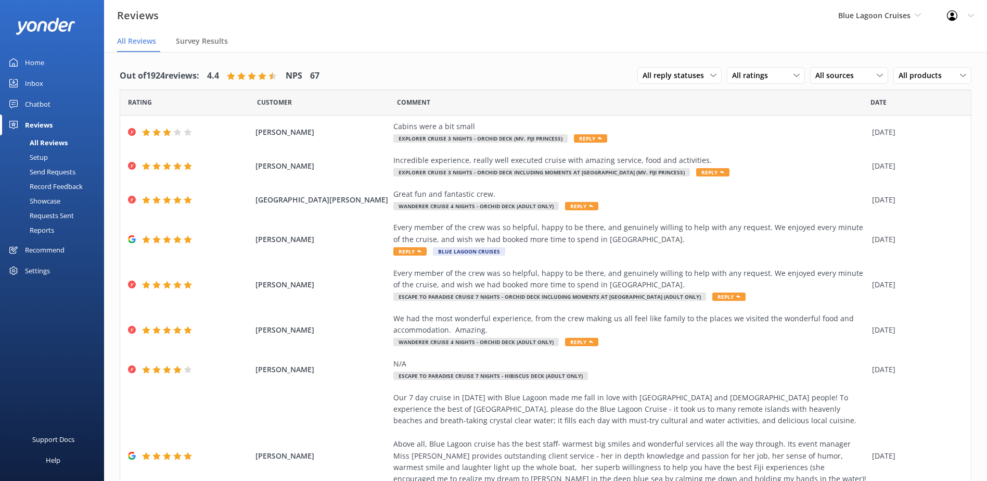
click at [70, 76] on link "Inbox" at bounding box center [52, 83] width 104 height 21
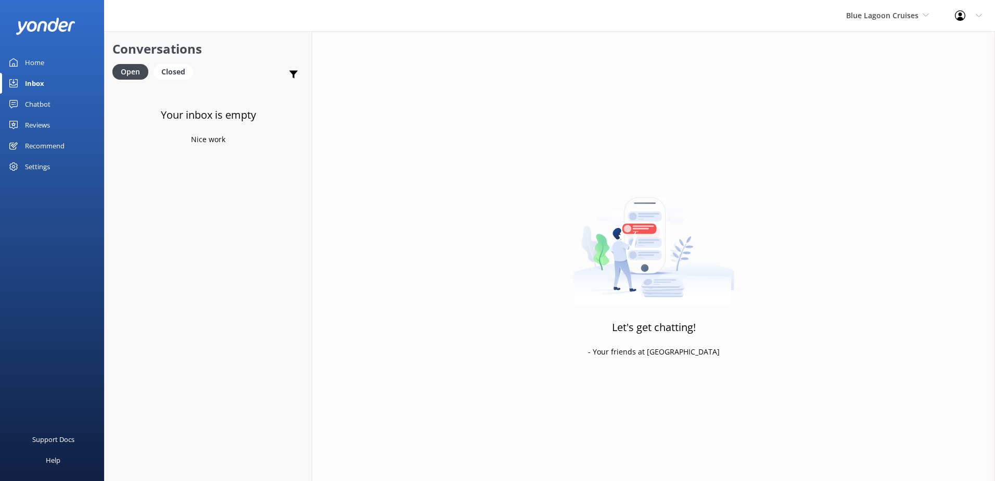
click at [856, 23] on div "Blue Lagoon Cruises South Sea Sailing South Sea Cruises Malamala Beach Club Awe…" at bounding box center [887, 15] width 109 height 31
click at [864, 40] on link "South Sea Sailing" at bounding box center [885, 43] width 104 height 25
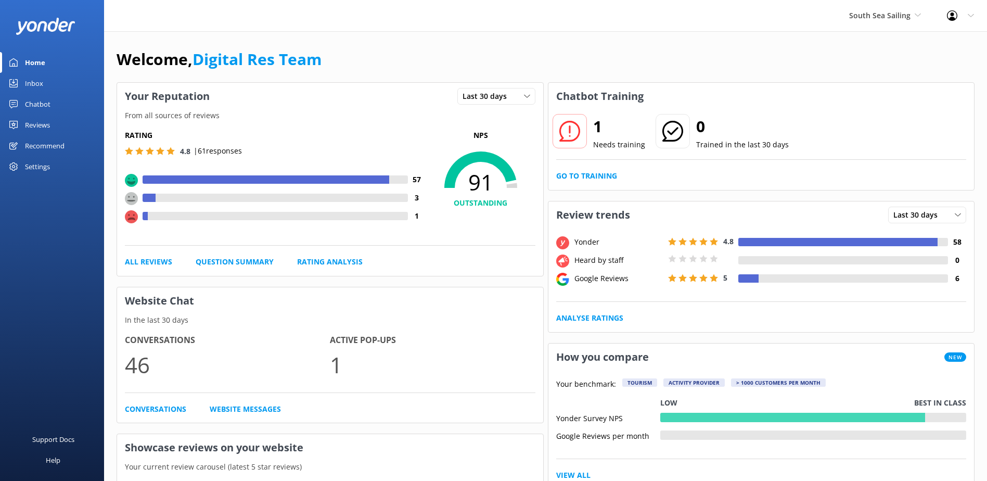
click at [47, 79] on link "Inbox" at bounding box center [52, 83] width 104 height 21
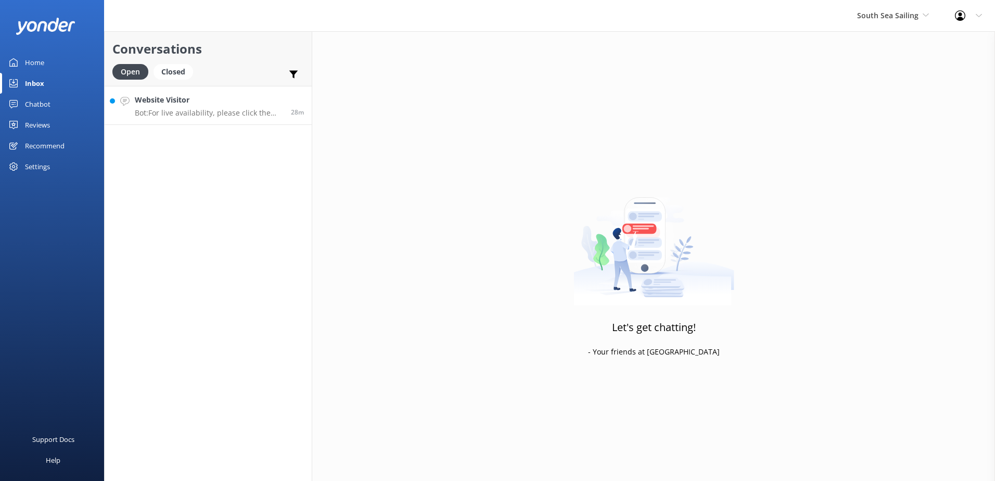
click at [192, 110] on p "Bot: For live availability, please click the link below, choose the tour you'd …" at bounding box center [209, 112] width 148 height 9
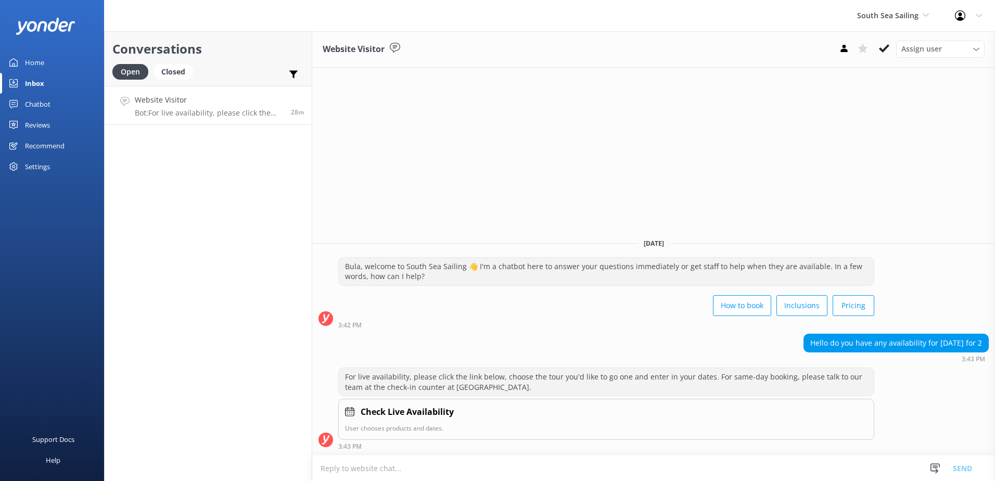
click at [407, 415] on h4 "Check Live Availability" at bounding box center [407, 413] width 93 height 14
click at [414, 407] on h4 "Check Live Availability" at bounding box center [407, 413] width 93 height 14
drag, startPoint x: 530, startPoint y: 473, endPoint x: 528, endPoint y: 480, distance: 8.0
click at [530, 473] on textarea at bounding box center [653, 468] width 683 height 26
click at [857, 421] on div "Check Live Availability User chooses products and dates." at bounding box center [606, 418] width 536 height 41
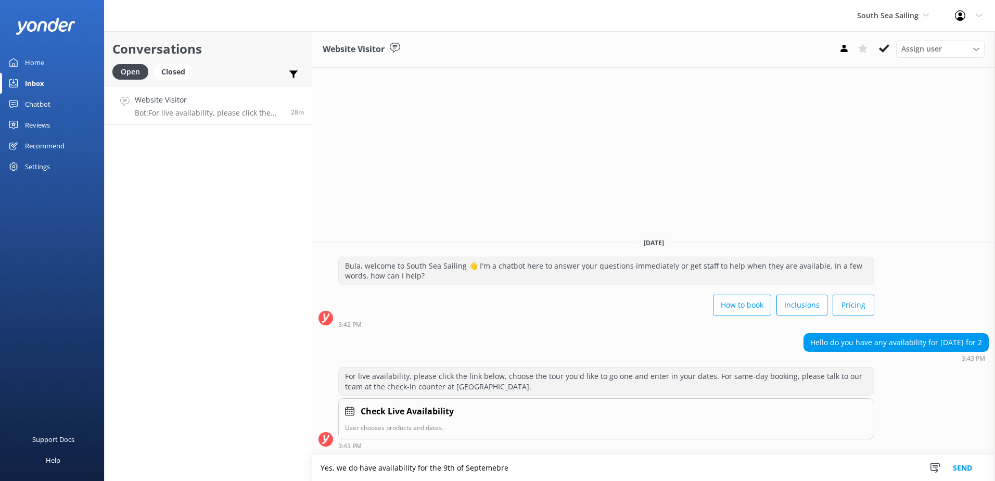
click at [525, 466] on textarea "Yes, we do have availability for the 9th of Septemebre" at bounding box center [653, 468] width 683 height 26
drag, startPoint x: 650, startPoint y: 463, endPoint x: 213, endPoint y: 460, distance: 437.3
click at [213, 460] on div "Conversations Open Closed Important Assigned to me Unassigned Website Visitor B…" at bounding box center [549, 256] width 891 height 450
type textarea "Yes, we do have availability for the [DATE]. You can book online here:"
click at [590, 468] on textarea at bounding box center [653, 468] width 683 height 26
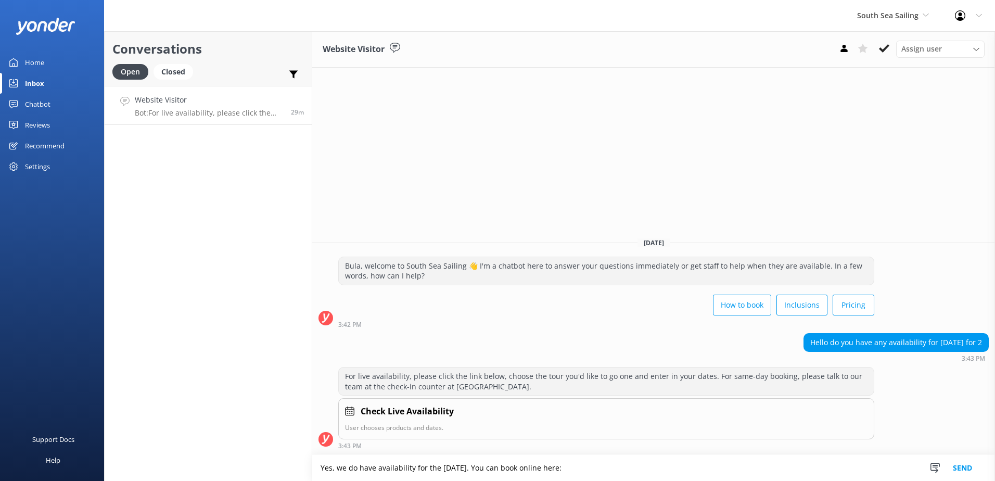
click at [639, 467] on textarea "Yes, we do have availability for the [DATE]. You can book online here:" at bounding box center [653, 468] width 683 height 26
paste textarea "https://southseacruisesfiji.com/day-trips/south-sea-sailing/"
type textarea "Yes, we do have availability for the 9th of September. You can book online here…"
click at [973, 463] on button "Send" at bounding box center [962, 468] width 39 height 26
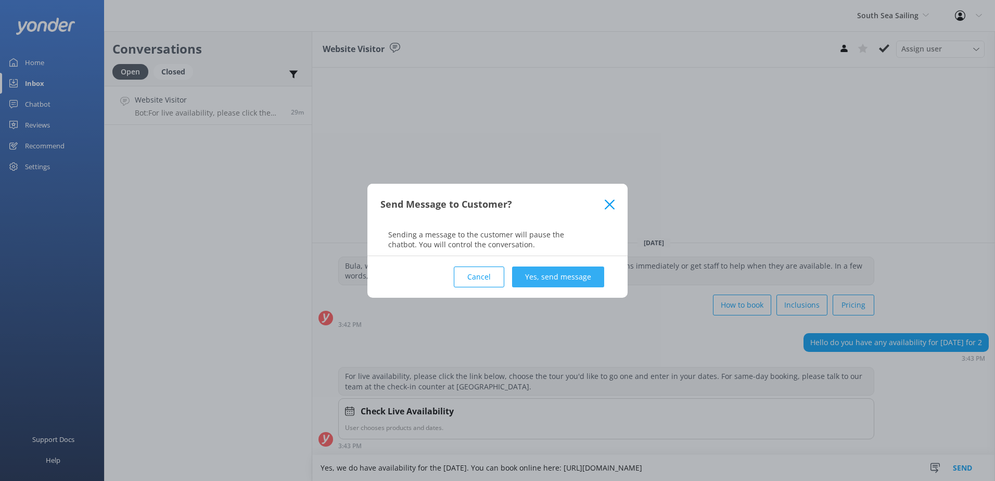
click at [601, 276] on button "Yes, send message" at bounding box center [558, 277] width 92 height 21
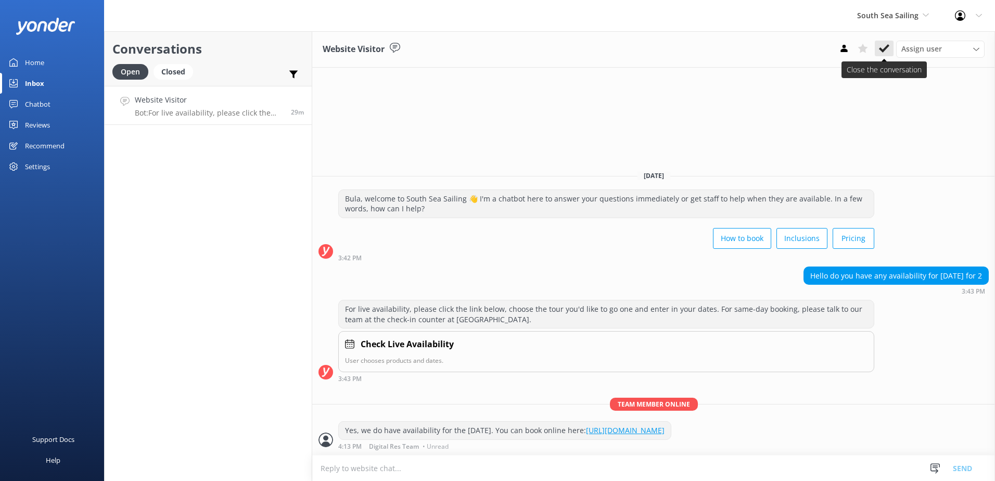
click at [888, 53] on icon at bounding box center [884, 48] width 10 height 10
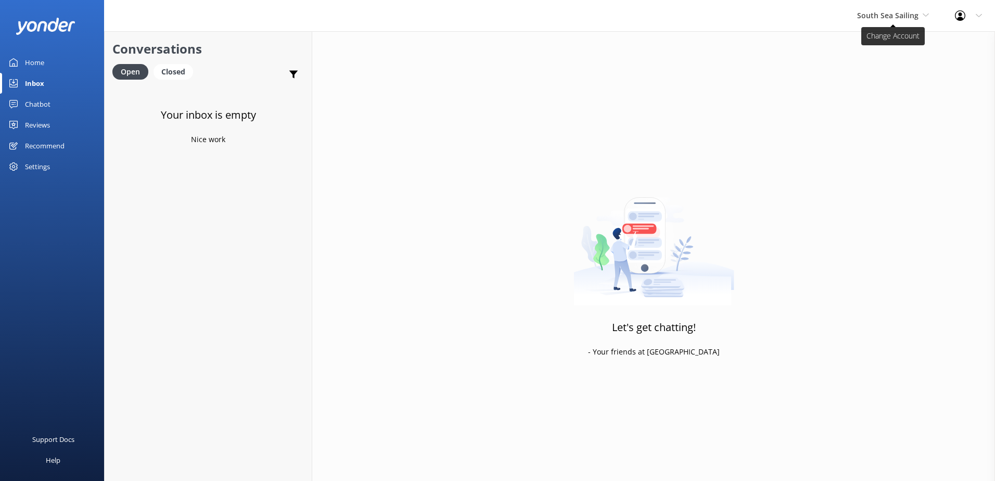
click at [890, 17] on span "South Sea Sailing" at bounding box center [887, 15] width 61 height 10
click at [873, 62] on link "South Sea Cruises" at bounding box center [896, 68] width 104 height 25
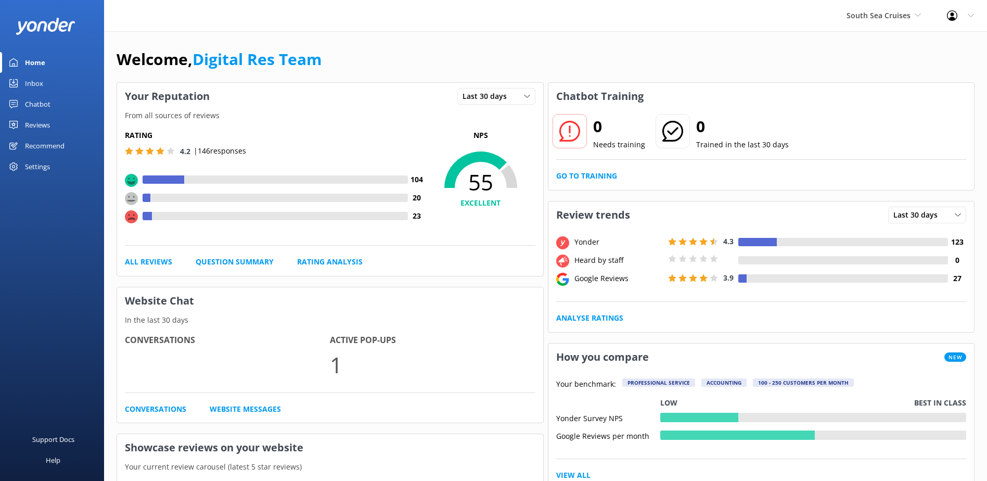
click at [45, 86] on link "Inbox" at bounding box center [52, 83] width 104 height 21
